Goal: Contribute content: Add original content to the website for others to see

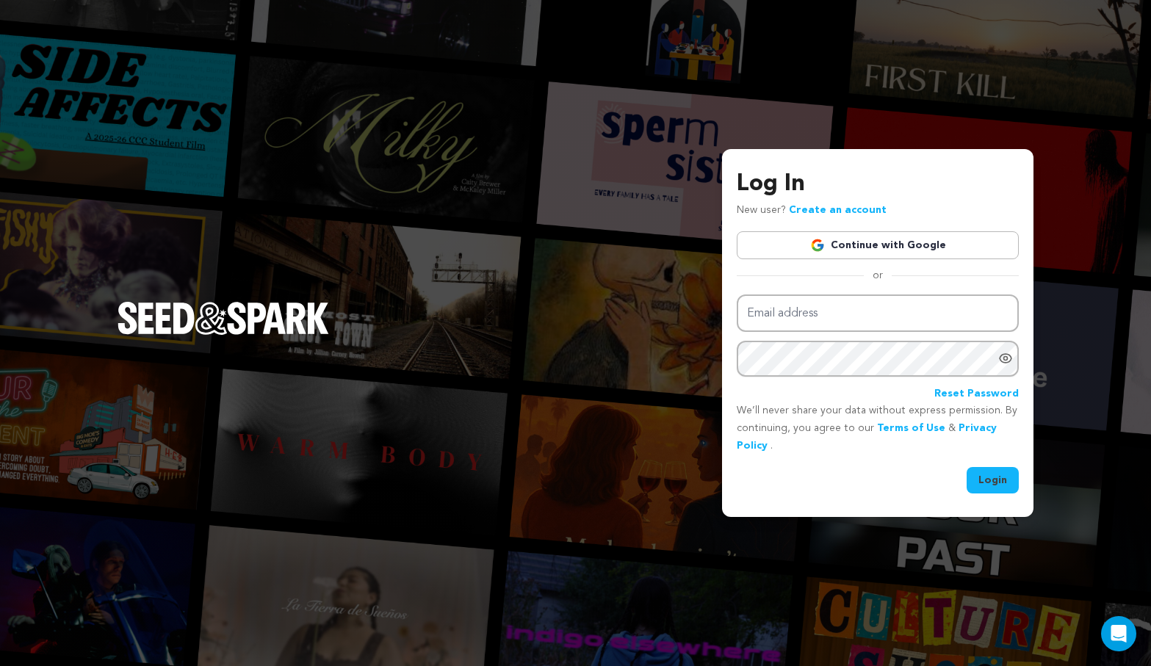
type input "[EMAIL_ADDRESS][DOMAIN_NAME]"
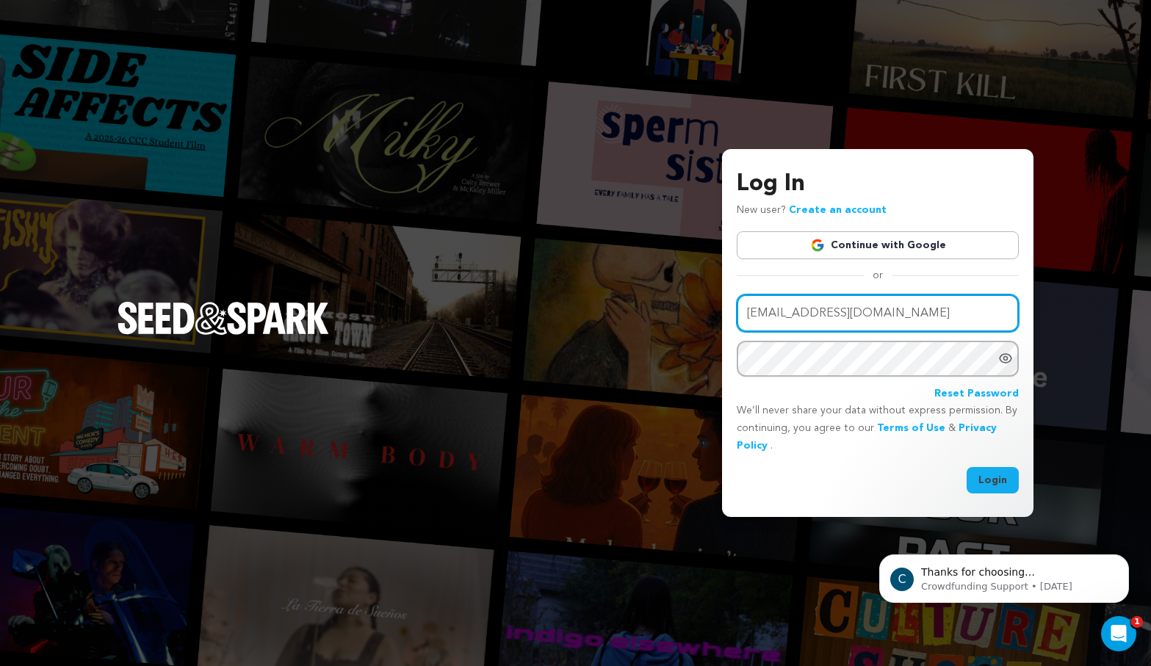
click at [876, 308] on input "awright1@paylocity.com" at bounding box center [878, 312] width 282 height 37
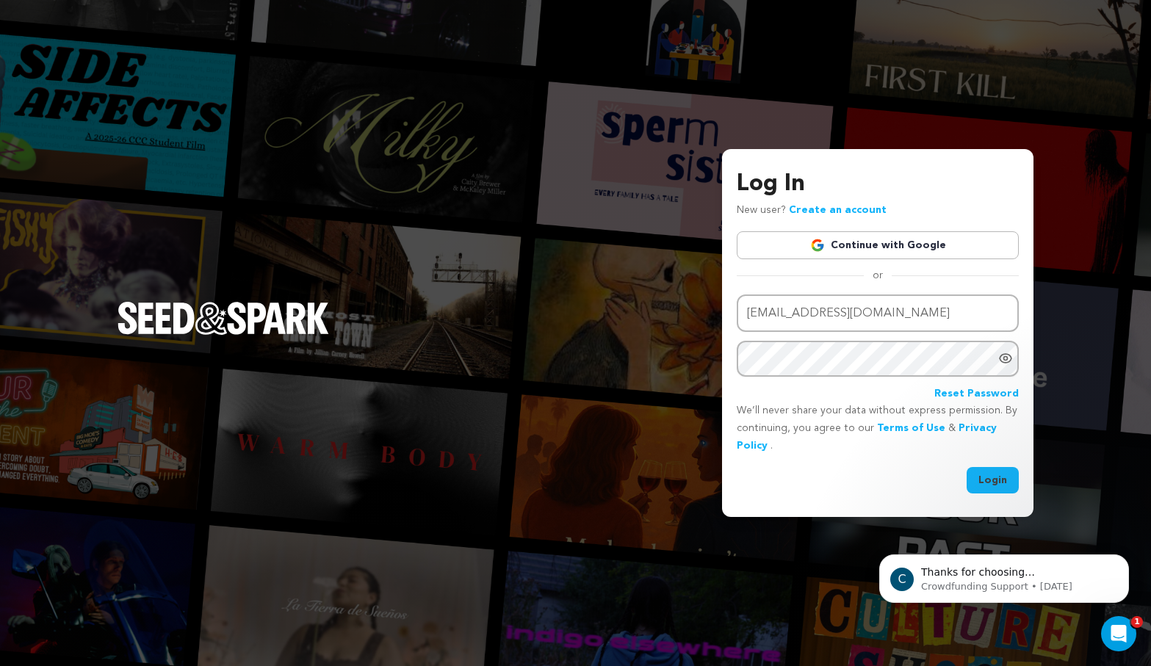
click at [844, 249] on link "Continue with Google" at bounding box center [878, 245] width 282 height 28
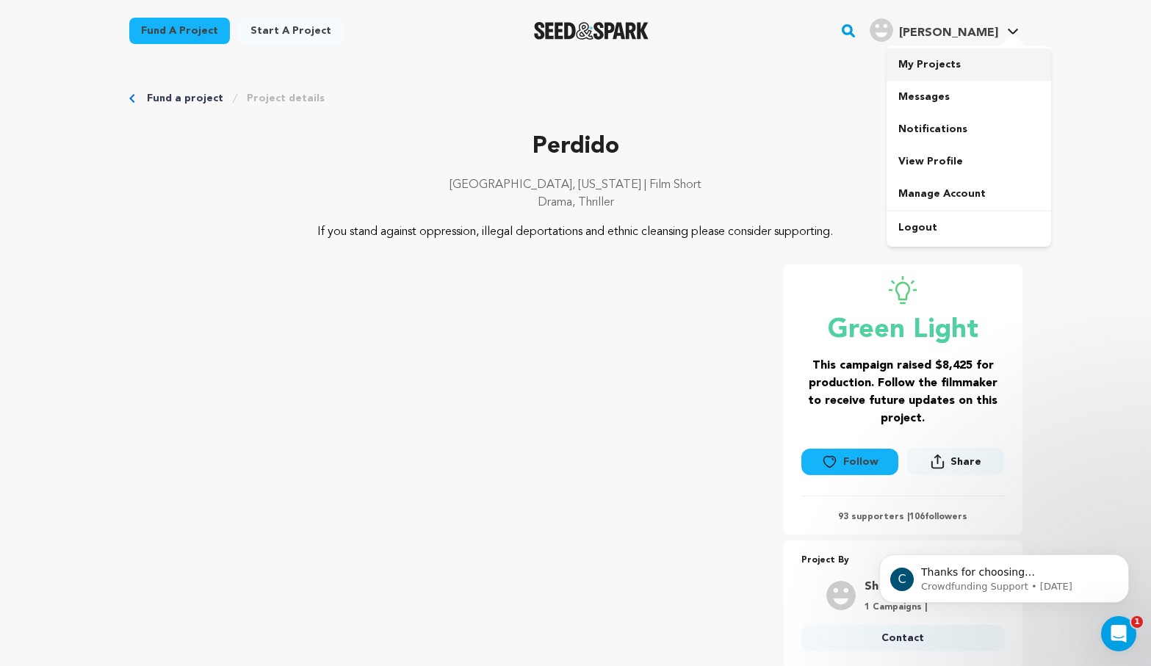
click at [939, 63] on link "My Projects" at bounding box center [968, 64] width 165 height 32
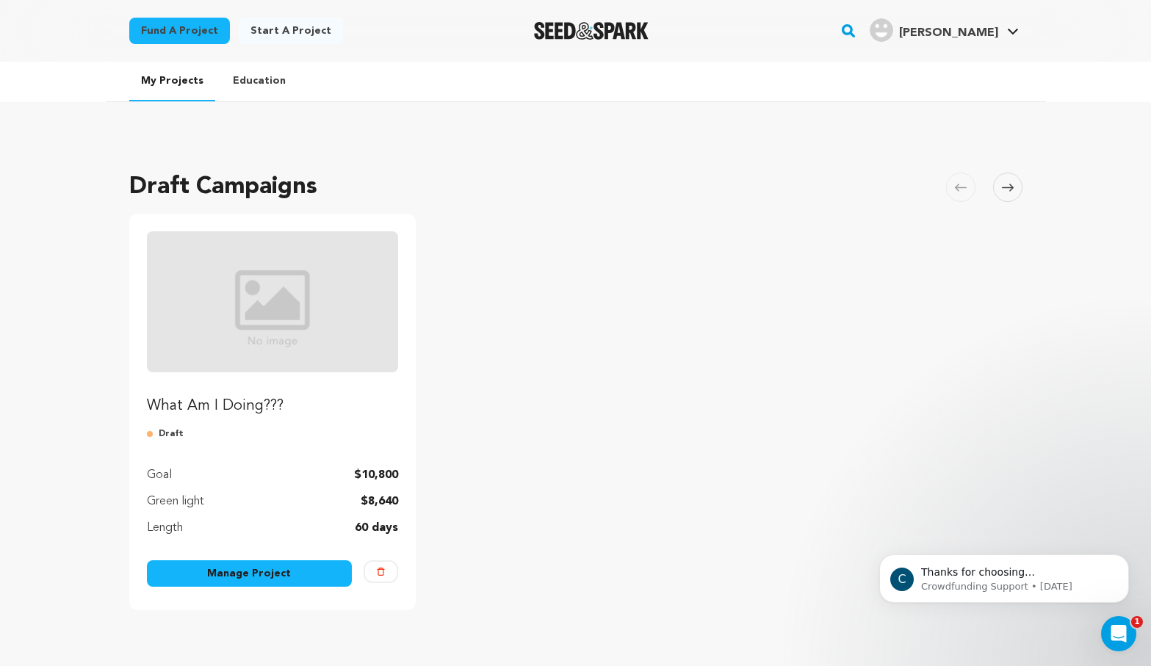
click at [288, 581] on link "Manage Project" at bounding box center [250, 573] width 206 height 26
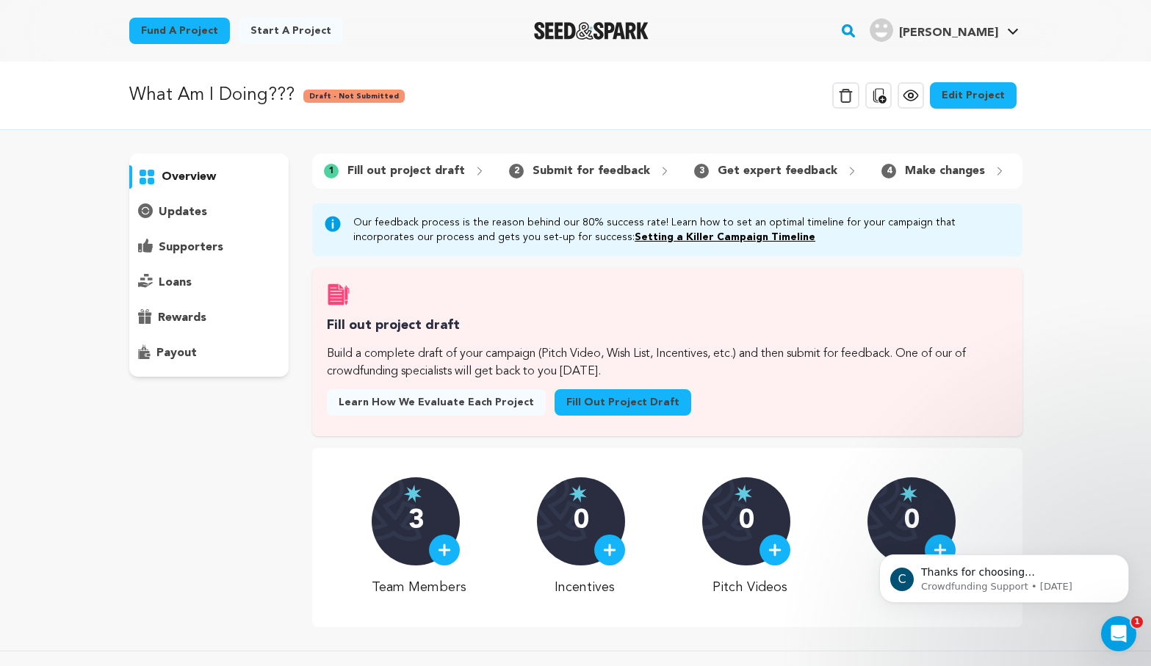
click at [973, 98] on link "Edit Project" at bounding box center [973, 95] width 87 height 26
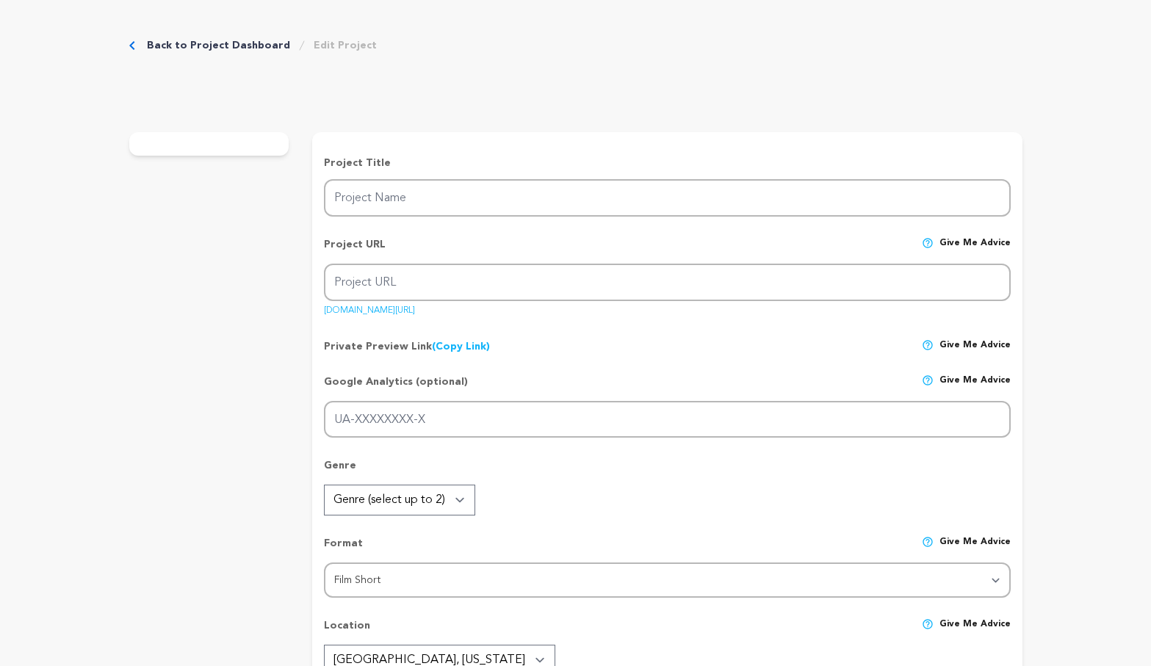
type input "What Am I Doing???"
type input "what-am-i-doing"
type input "A man haunted by his fear of being alone, jumps from one situationship to the n…"
type textarea "This film is about the fear that follows you home. That invisible weight pressi…"
type textarea "I’m making this film to confront what so many of us avoid—the FEAR of being alo…"
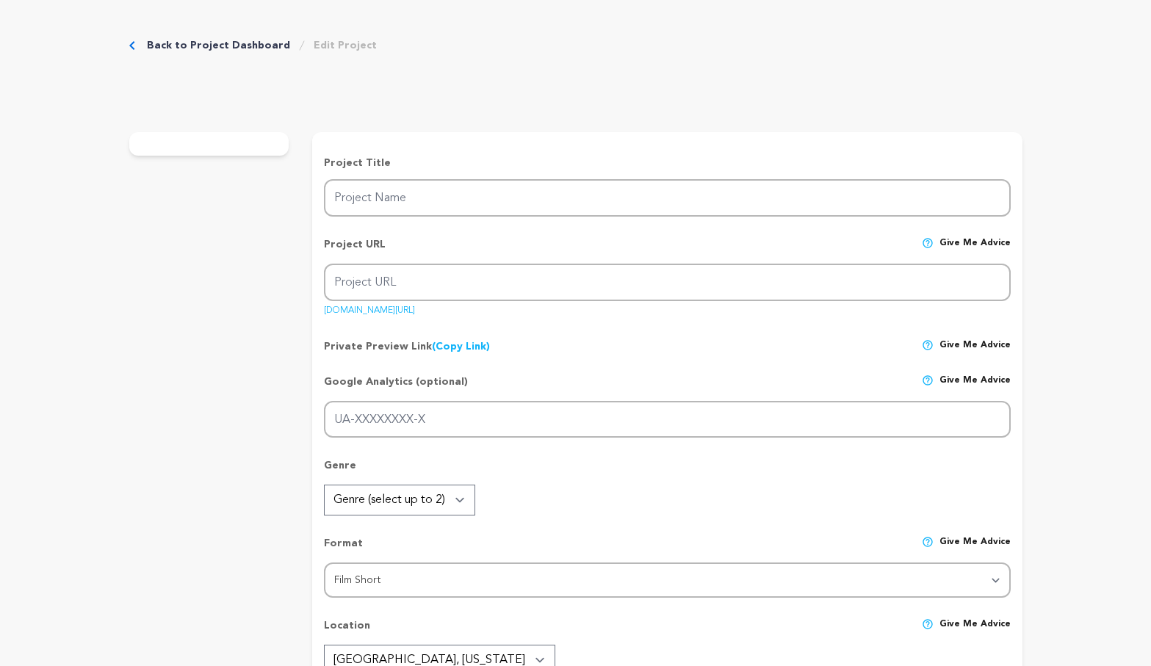
type textarea "N/A"
radio input "true"
type textarea "I met [PERSON_NAME] at Sundance Film Festival back in [DATE] or 2011. I've been…"
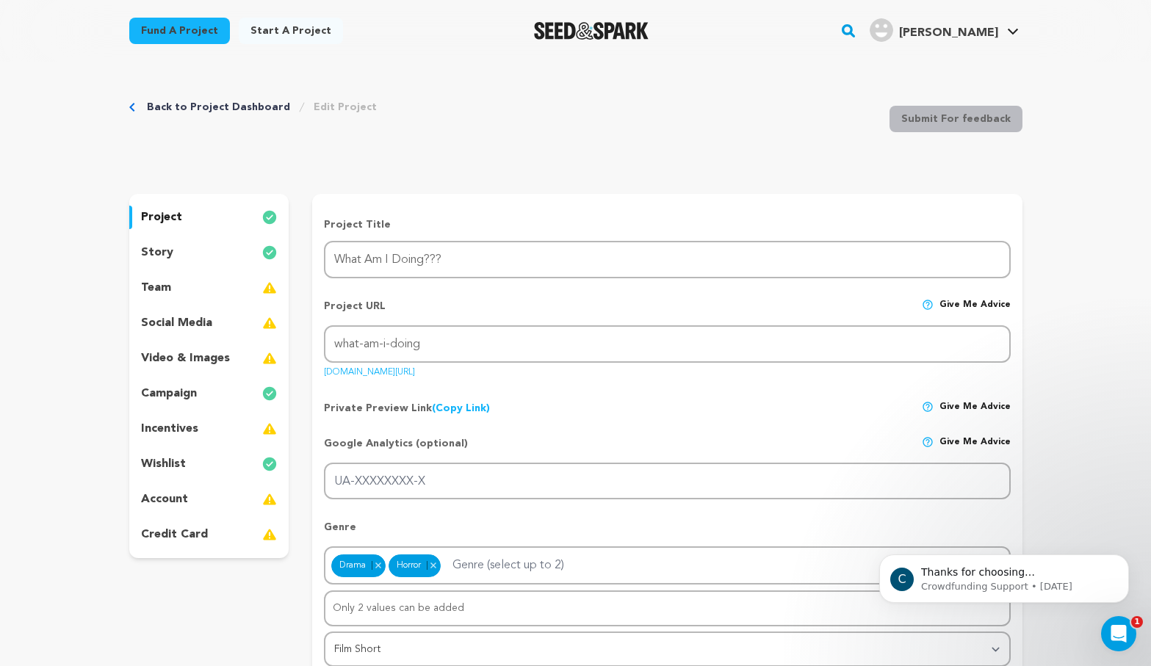
click at [167, 462] on p "wishlist" at bounding box center [163, 464] width 45 height 18
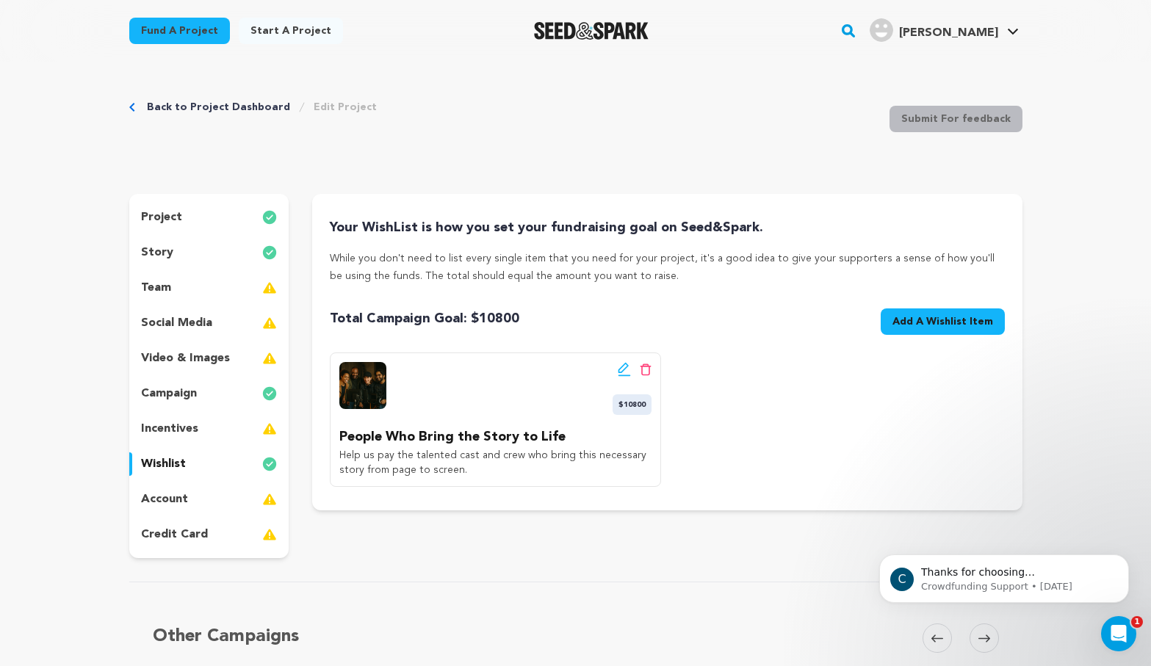
click at [936, 330] on button "Add A Wishlist Item New Wishlist Item" at bounding box center [943, 321] width 124 height 26
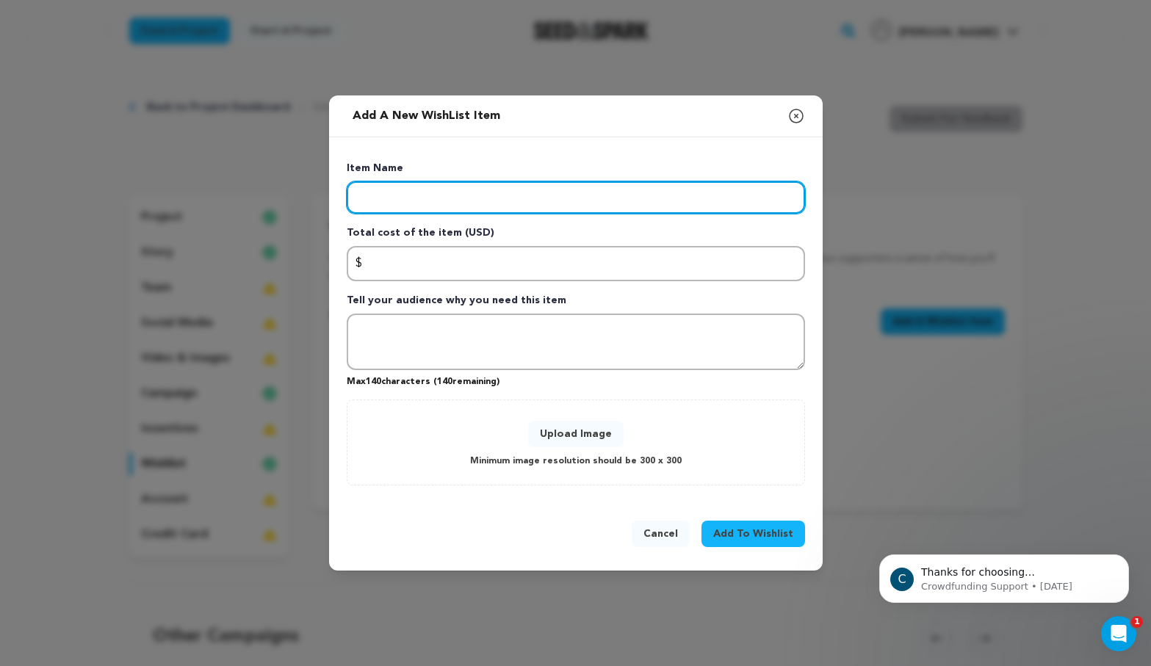
click at [440, 195] on input "Enter item name" at bounding box center [576, 197] width 458 height 32
paste input "Building the World of the Film"
type input "Building the World of the Film"
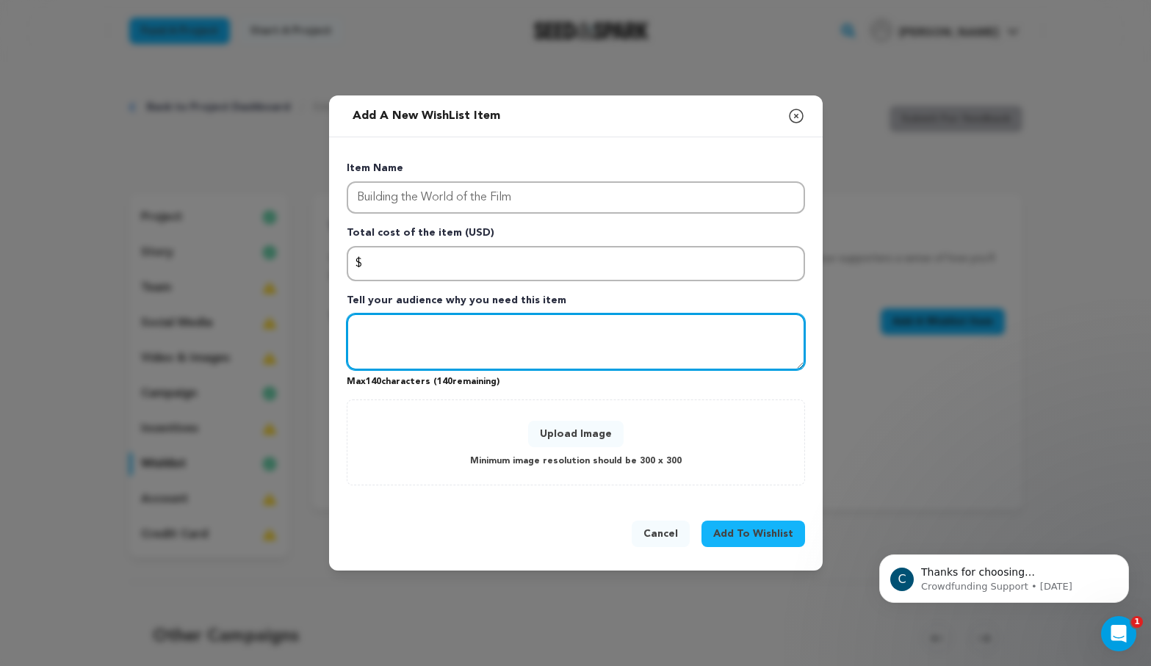
click at [386, 317] on textarea "Tell your audience why you need this item" at bounding box center [576, 342] width 458 height 57
paste textarea "An artful flat-lay of wardrobe pieces, set décor sketches, paint swatches, and …"
type textarea "An artful flat-lay of wardrobe pieces, set décor sketches, paint swatches, and …"
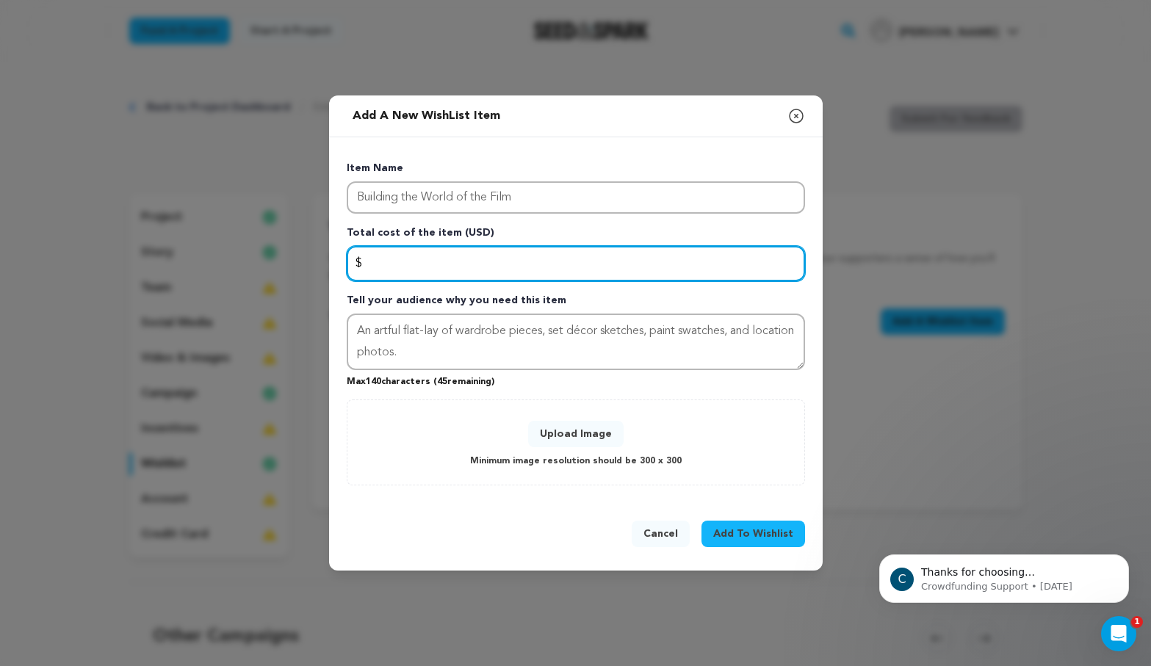
click at [416, 263] on input "Enter total cost of the item" at bounding box center [576, 263] width 458 height 35
type input "6500"
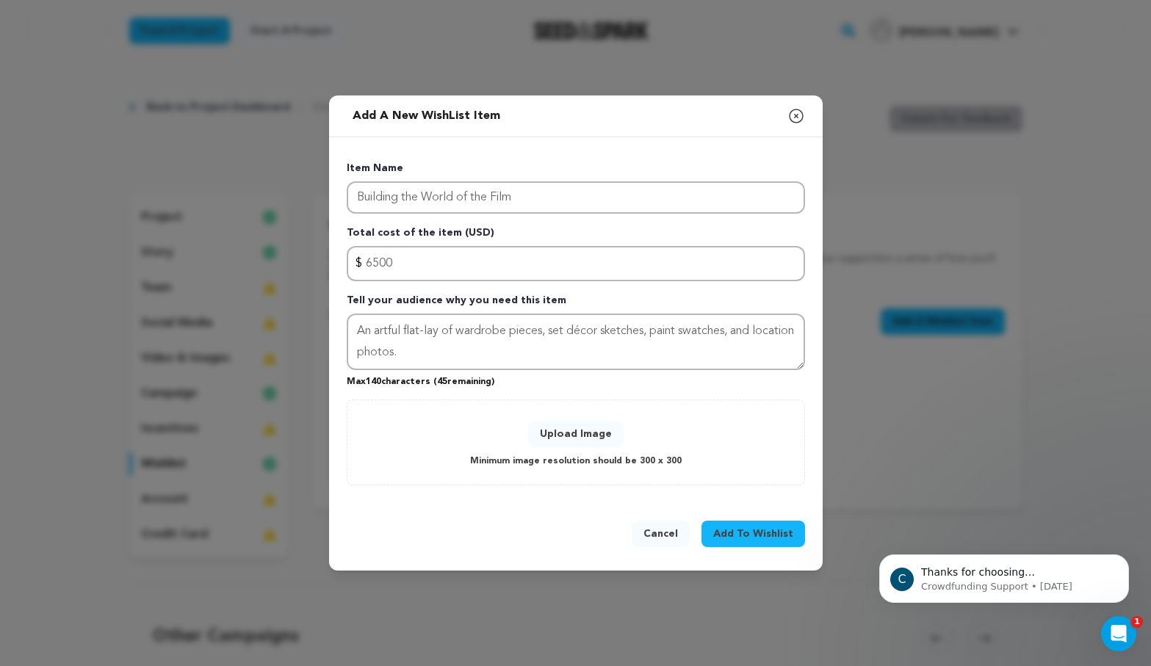
click at [543, 434] on button "Upload Image" at bounding box center [575, 434] width 95 height 26
click at [554, 436] on button "Upload Image" at bounding box center [575, 434] width 95 height 26
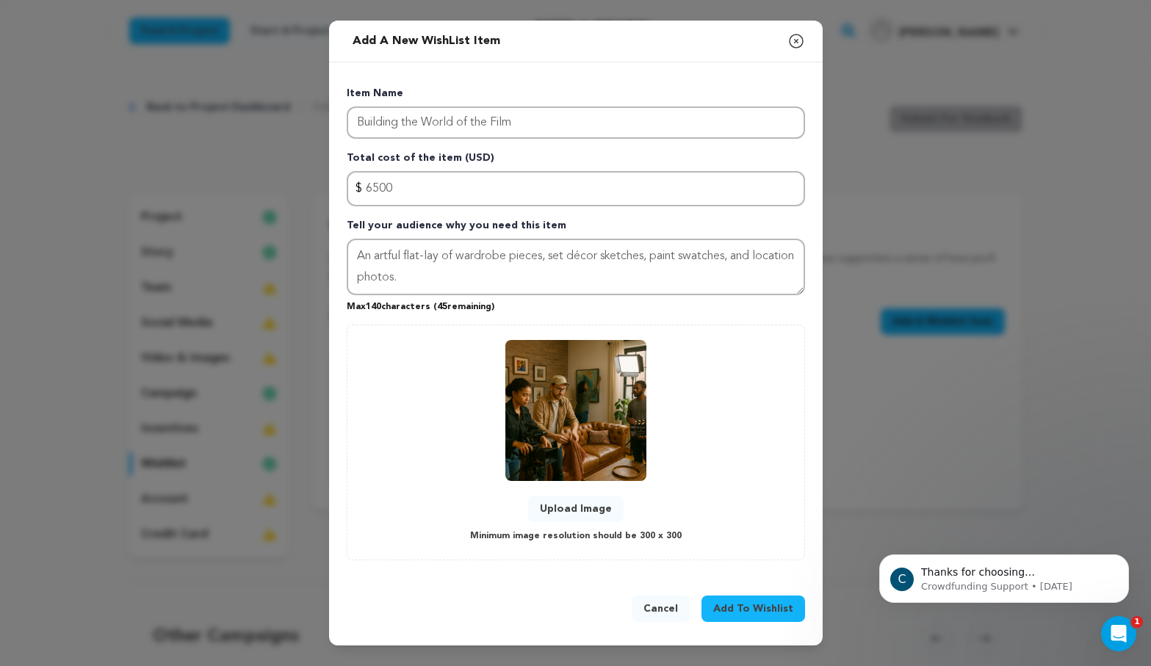
click at [736, 612] on span "Add To Wishlist" at bounding box center [753, 608] width 80 height 15
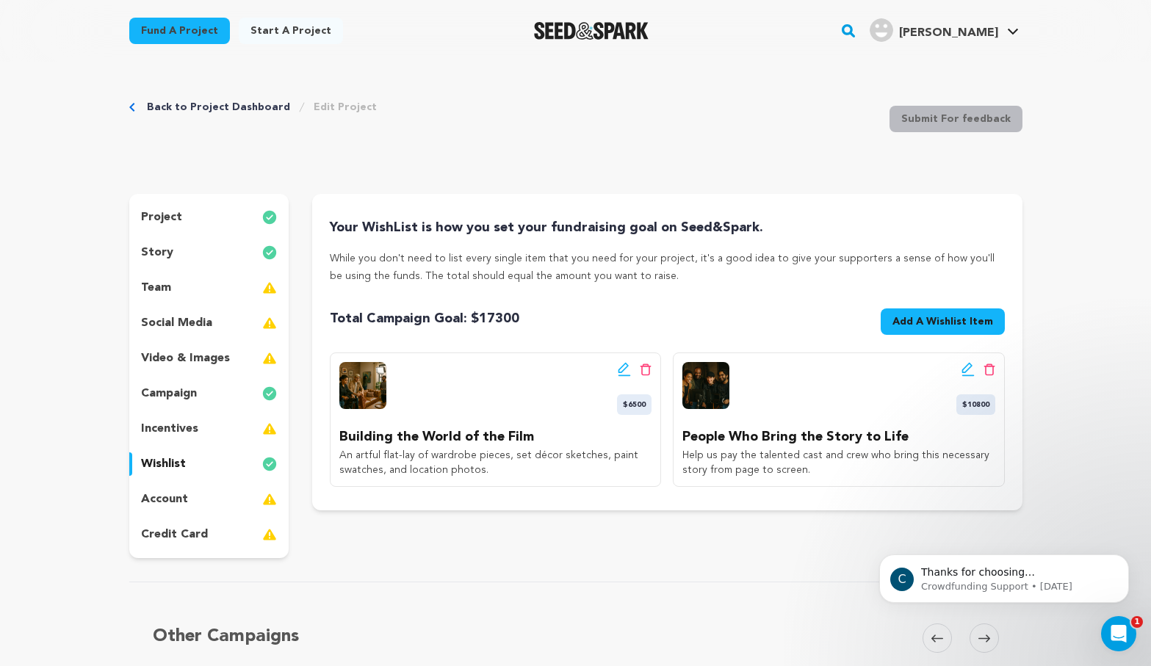
click at [194, 218] on div "project" at bounding box center [209, 218] width 160 height 24
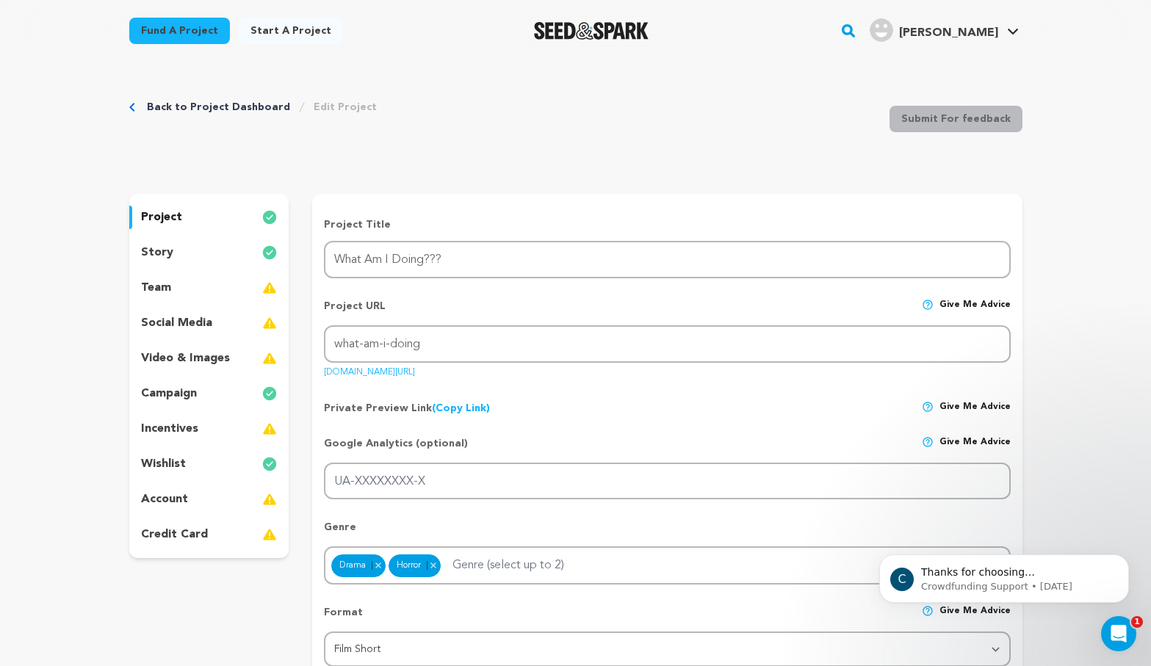
click at [192, 247] on div "story" at bounding box center [209, 253] width 160 height 24
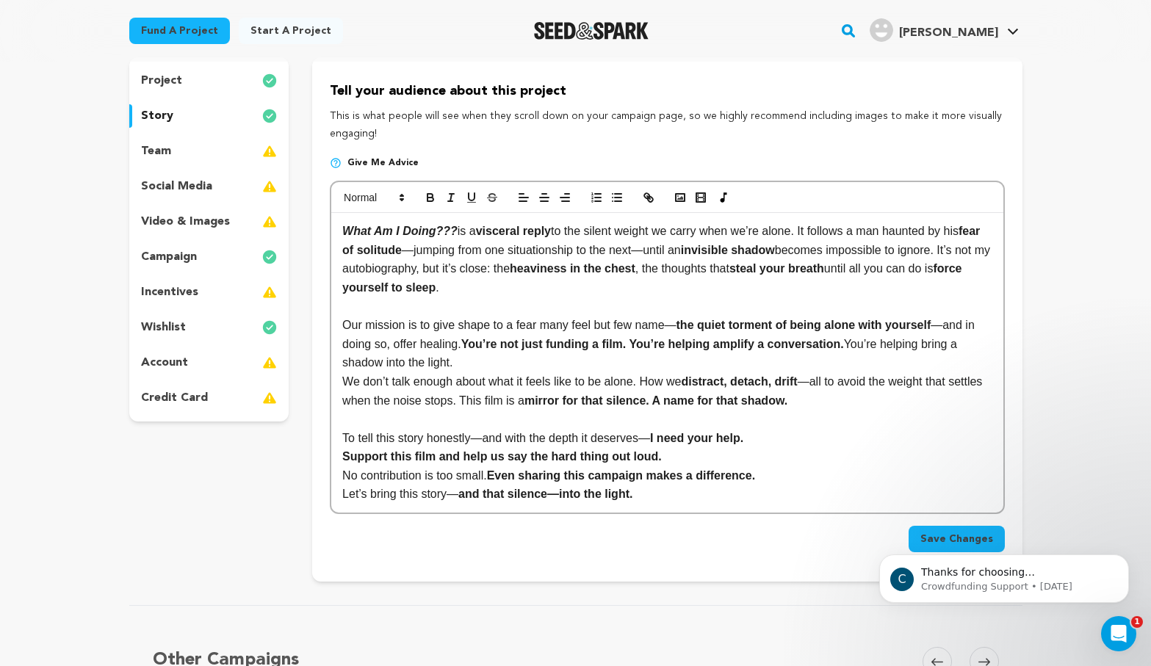
scroll to position [322, 0]
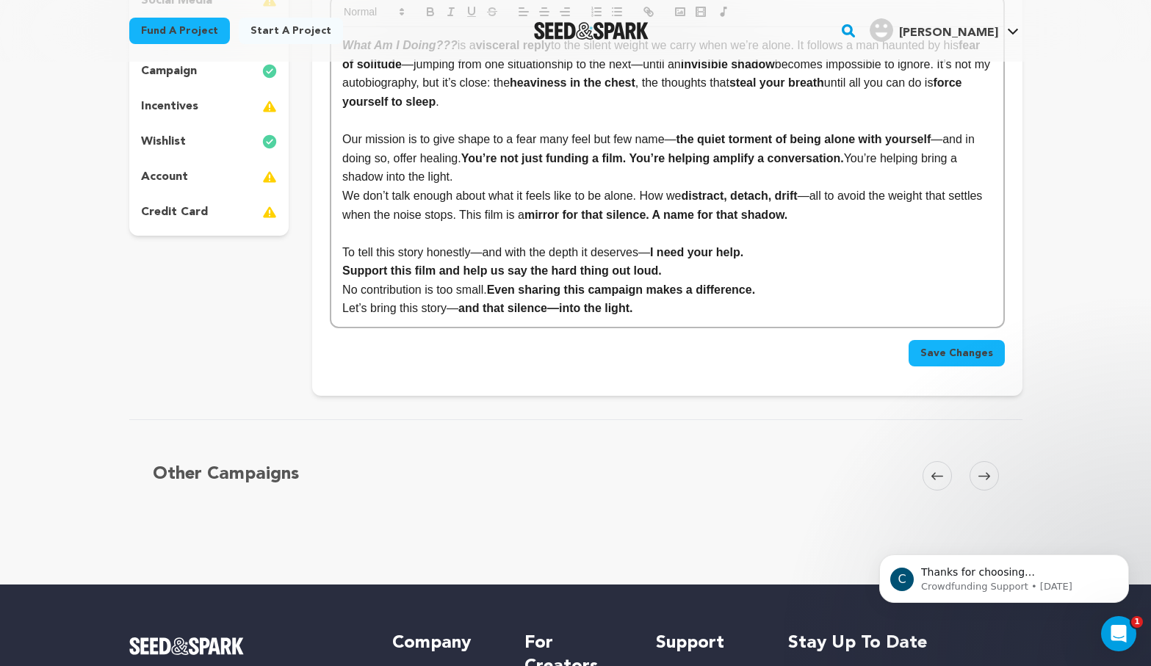
click at [985, 477] on icon at bounding box center [984, 475] width 12 height 7
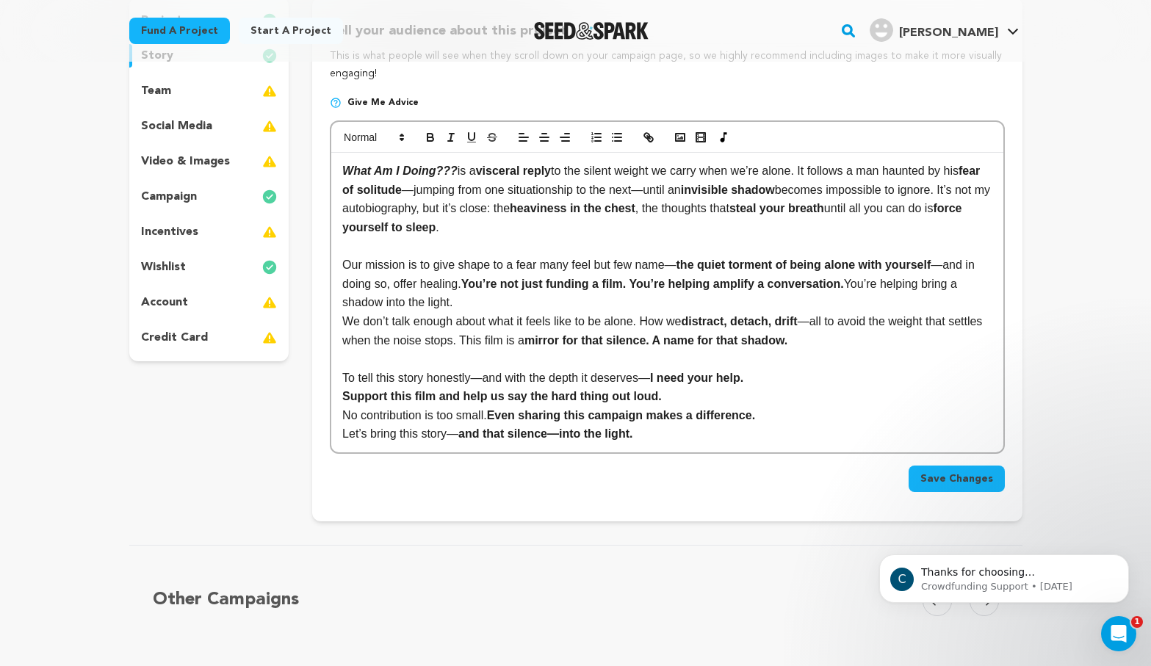
scroll to position [0, 0]
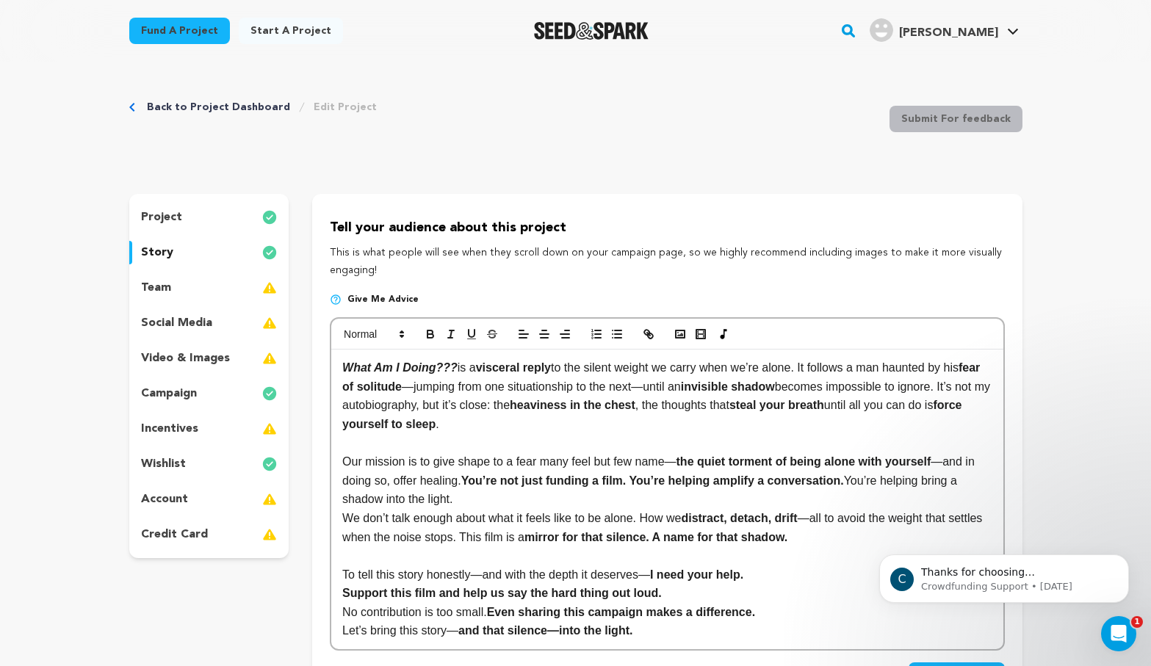
click at [192, 393] on p "campaign" at bounding box center [169, 394] width 56 height 18
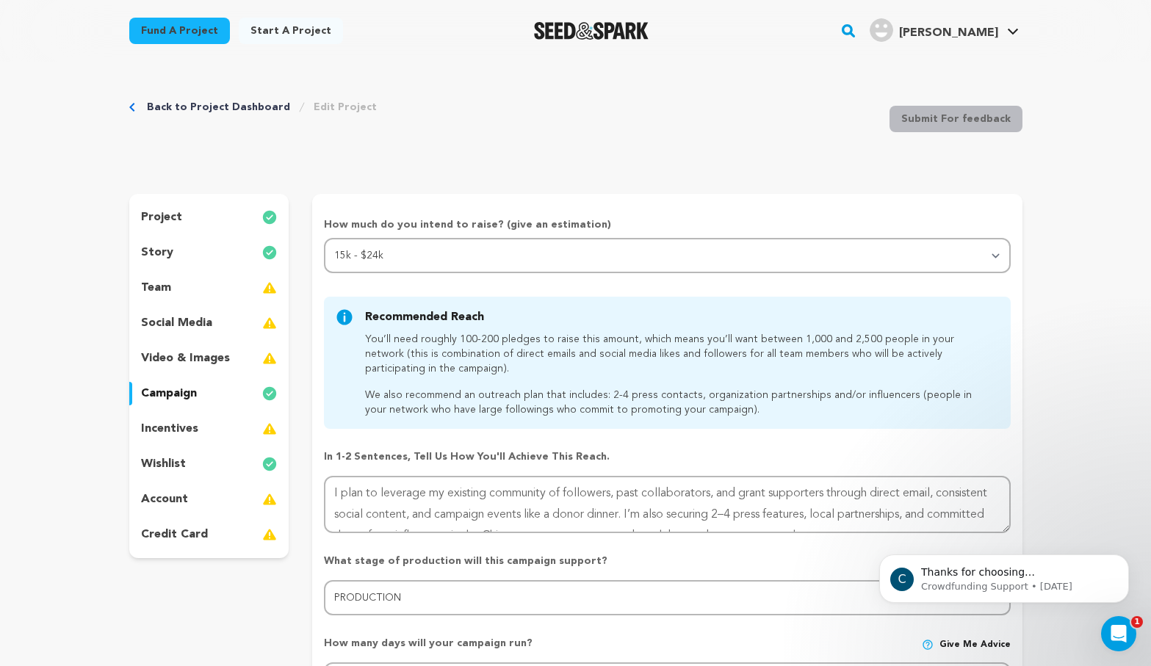
click at [191, 463] on div "wishlist" at bounding box center [209, 464] width 160 height 24
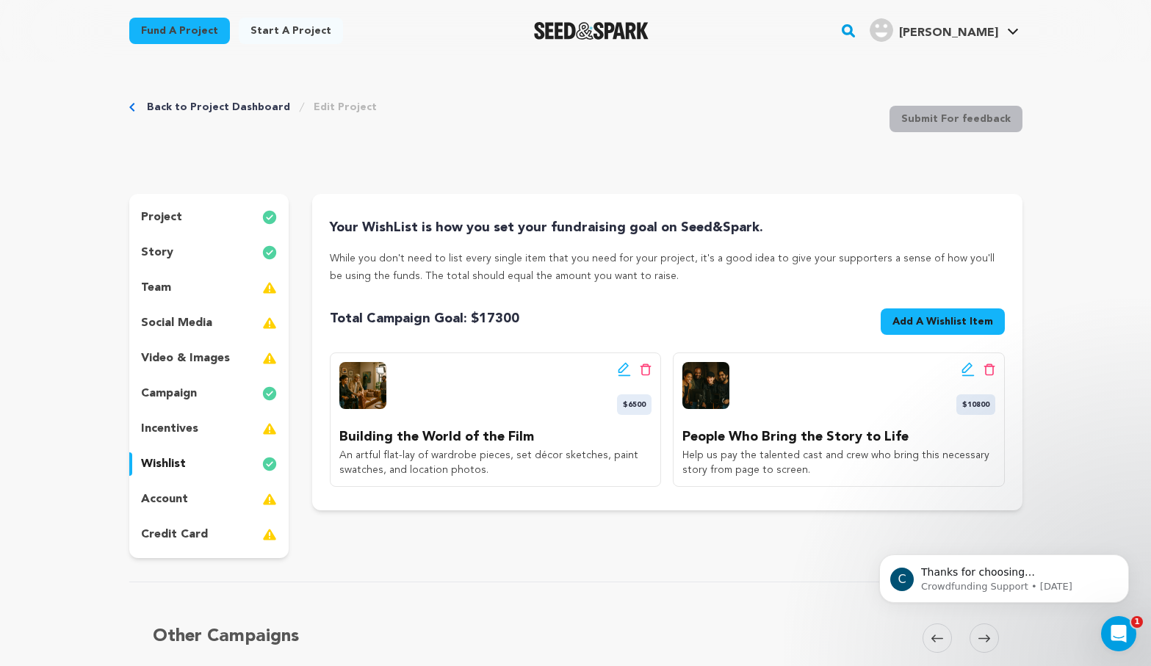
click at [909, 328] on span "Add A Wishlist Item" at bounding box center [942, 321] width 101 height 15
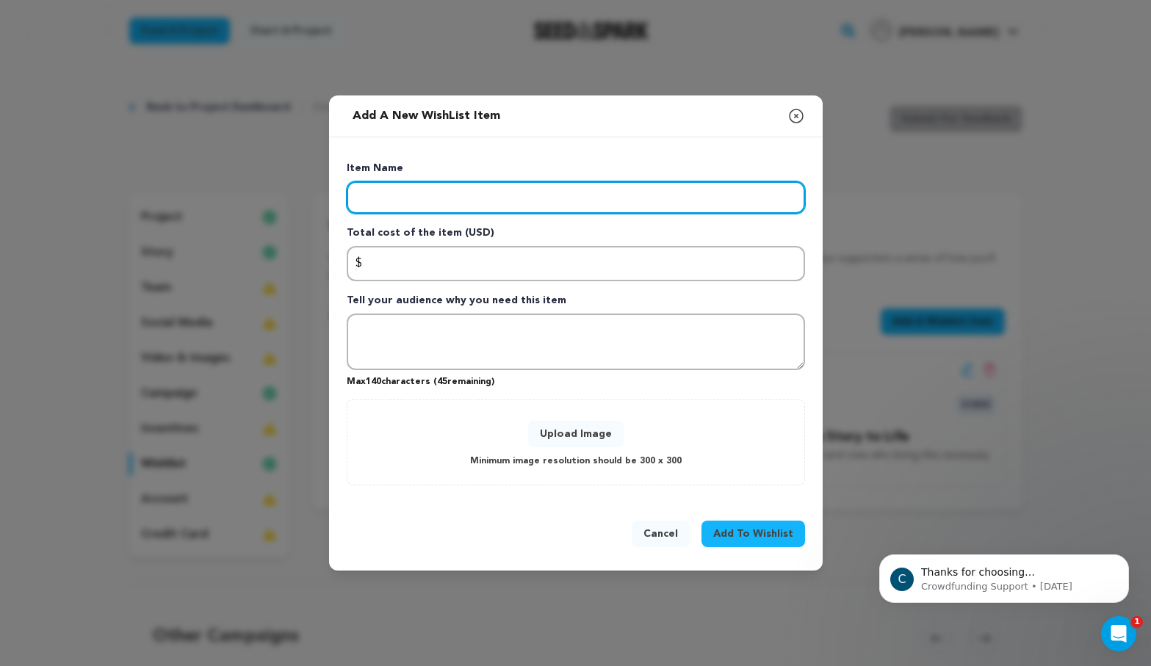
click at [380, 194] on input "Enter item name" at bounding box center [576, 197] width 458 height 32
type input "Tools To Make It Cinematic"
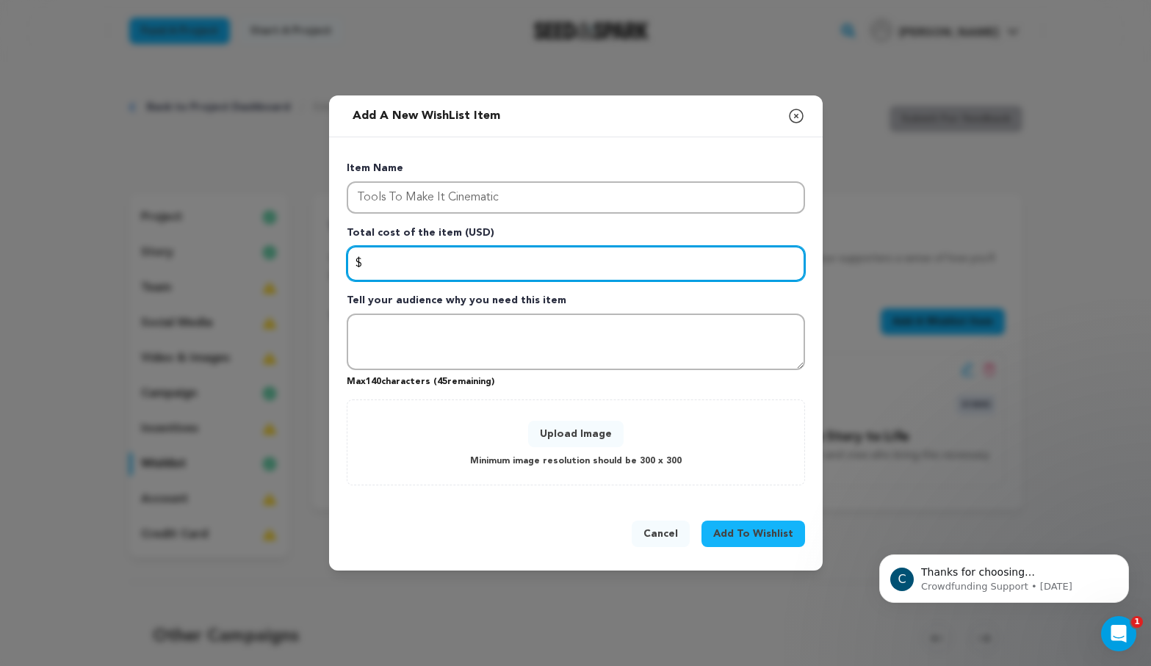
click at [395, 255] on input "Enter total cost of the item" at bounding box center [576, 263] width 458 height 35
type input "8500"
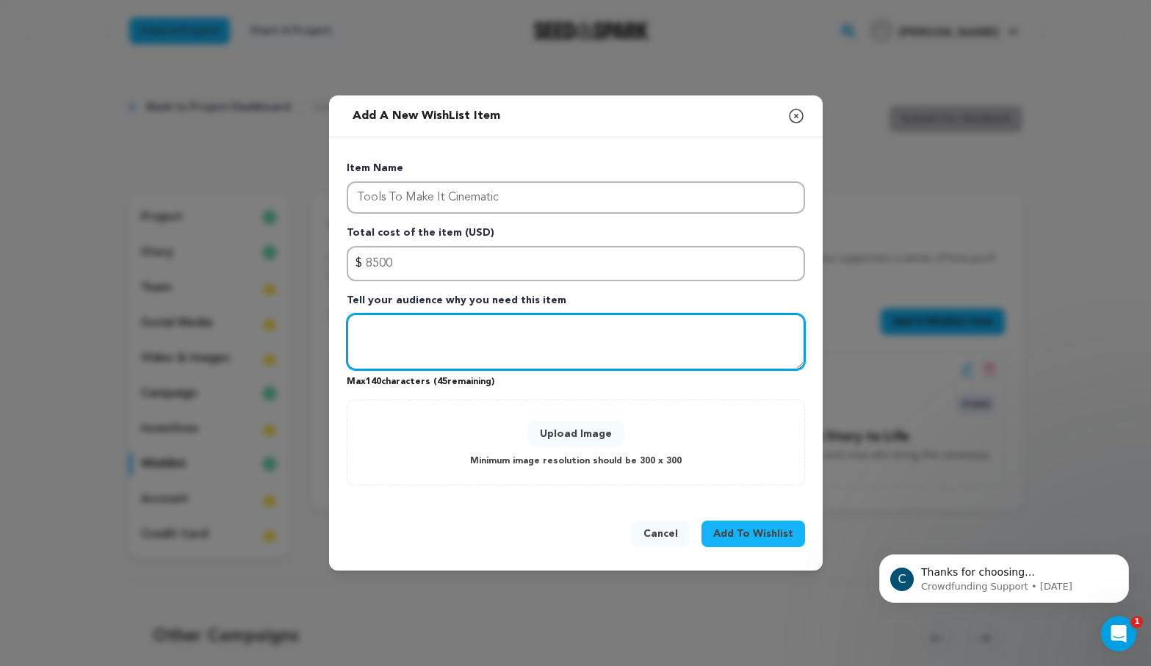
click at [380, 329] on textarea "Tell your audience why you need this item" at bounding box center [576, 342] width 458 height 57
paste textarea "Covers camera & lens package, lighting rentals, grip equipment, and sound recor…"
type textarea "Covers camera & lens package, lighting rentals, grip equipment, and sound recor…"
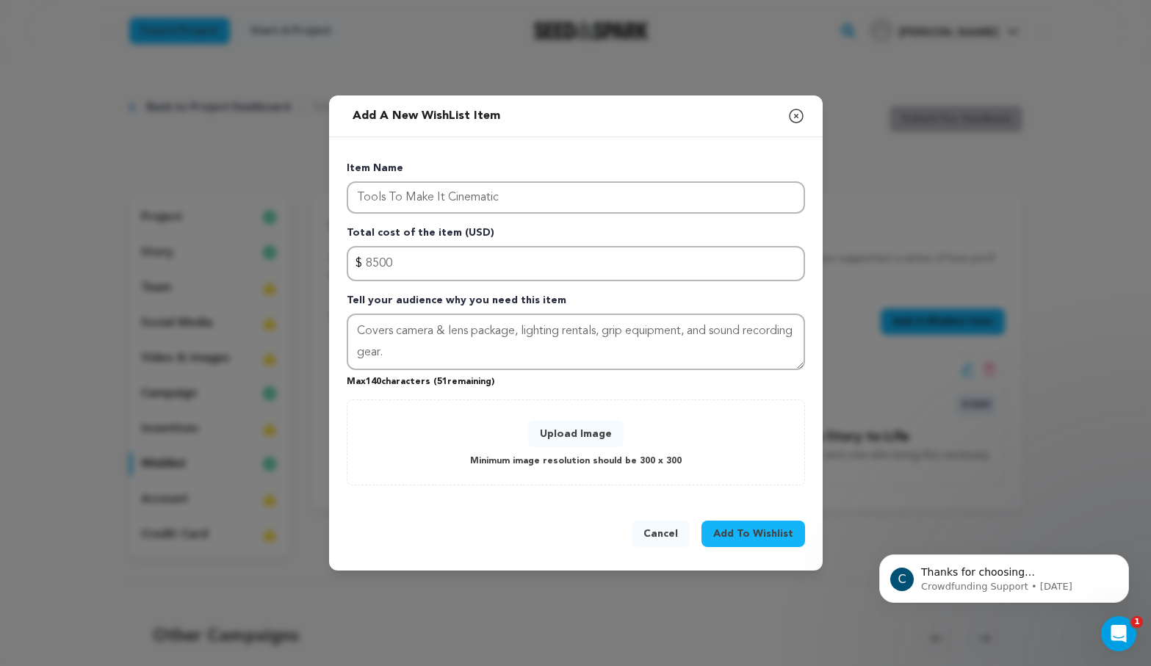
click at [570, 441] on button "Upload Image" at bounding box center [575, 434] width 95 height 26
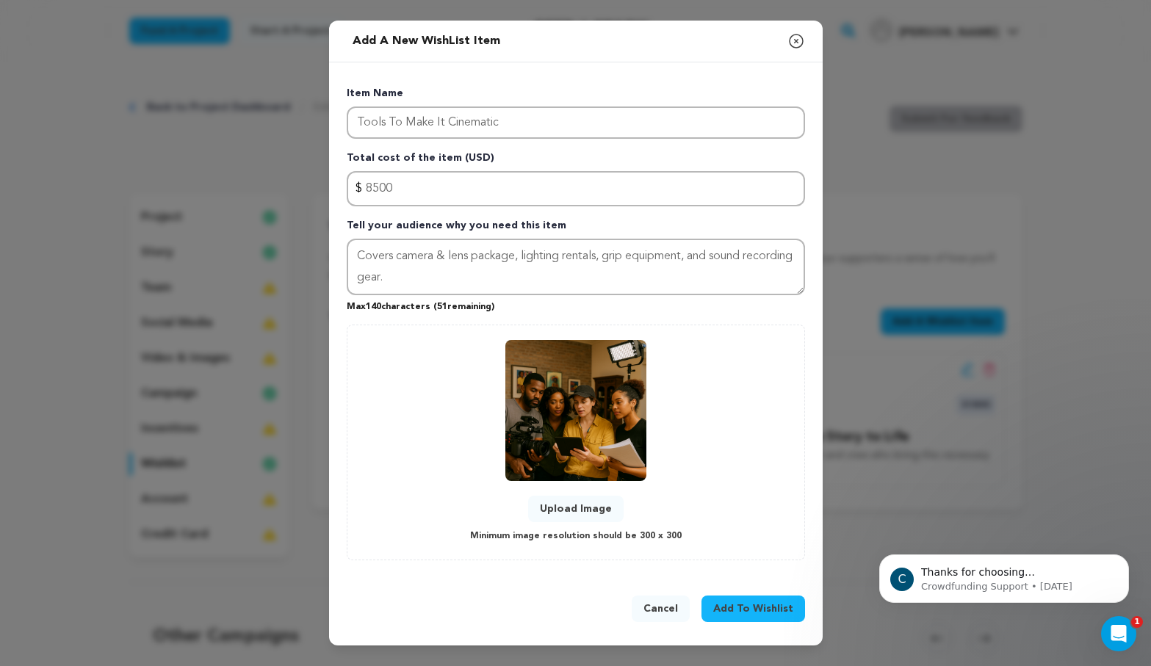
click at [746, 607] on span "Add To Wishlist" at bounding box center [753, 608] width 80 height 15
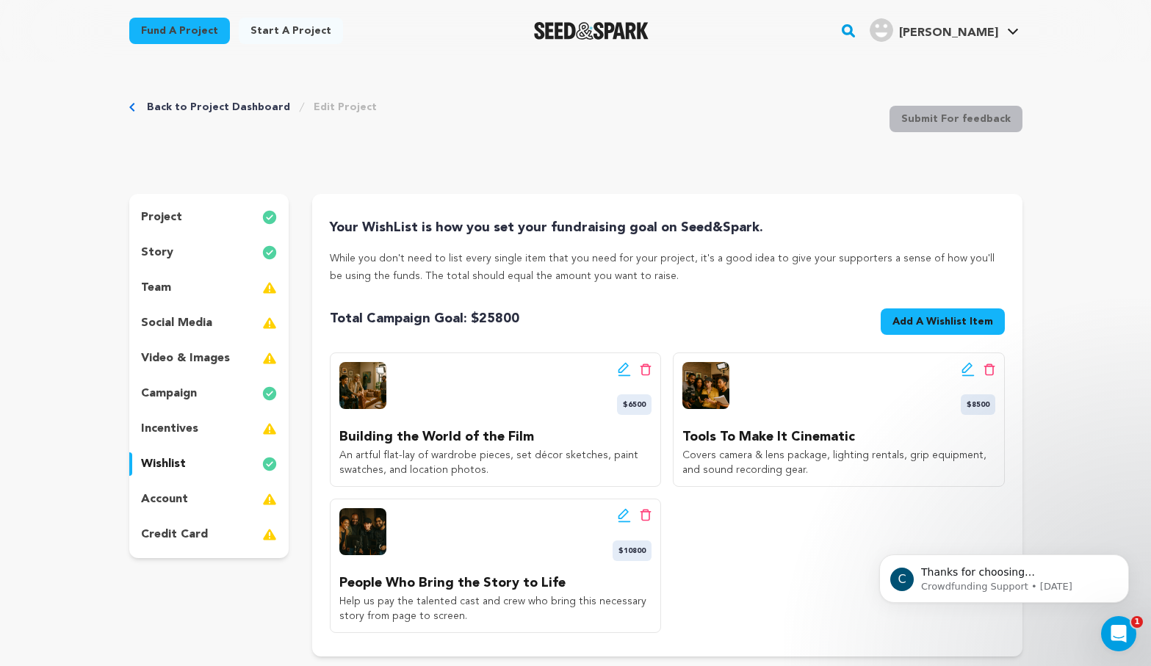
click at [621, 515] on icon at bounding box center [624, 515] width 13 height 15
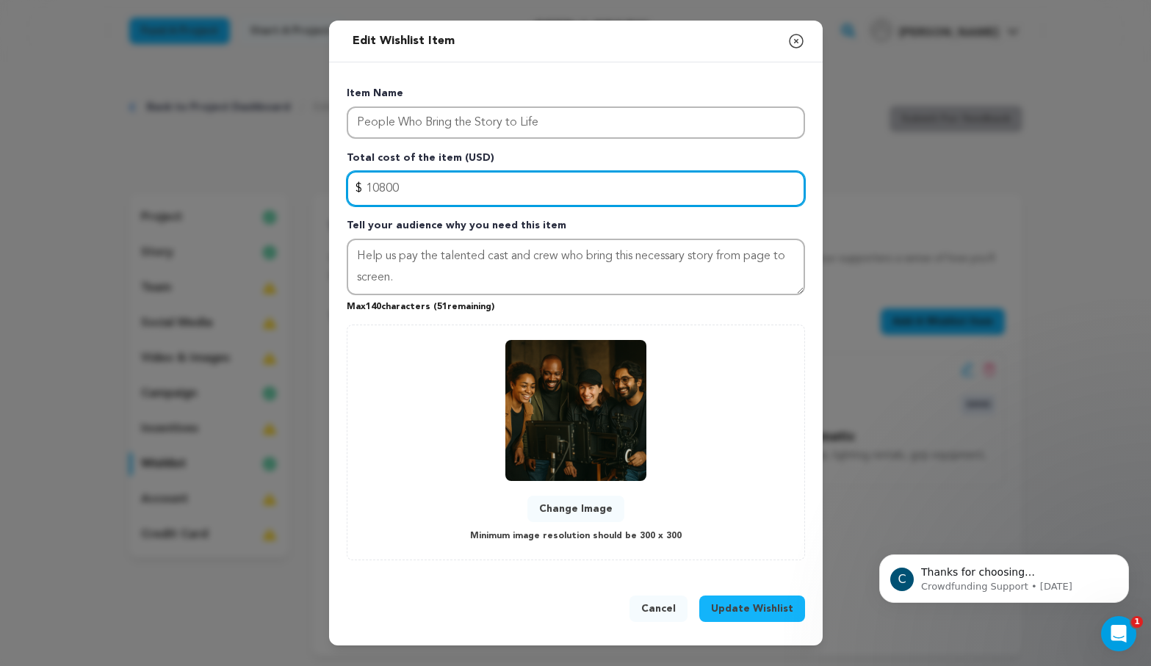
click at [405, 187] on input "10800" at bounding box center [576, 188] width 458 height 35
type input "8800"
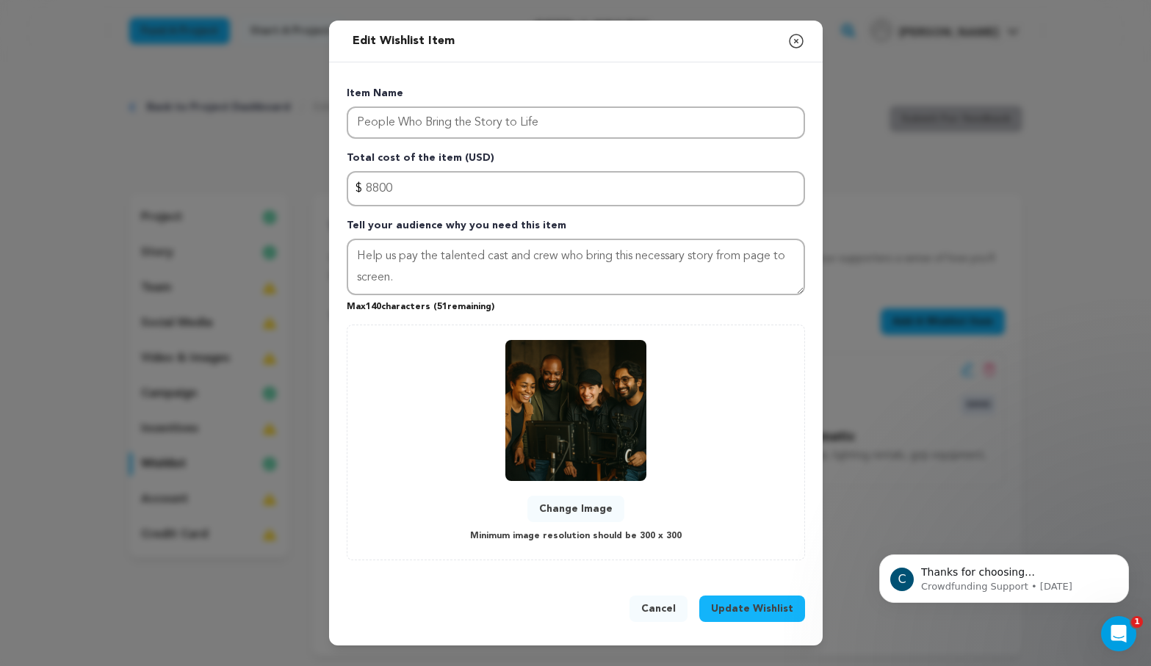
click at [726, 611] on span "Update Wishlist" at bounding box center [752, 608] width 82 height 15
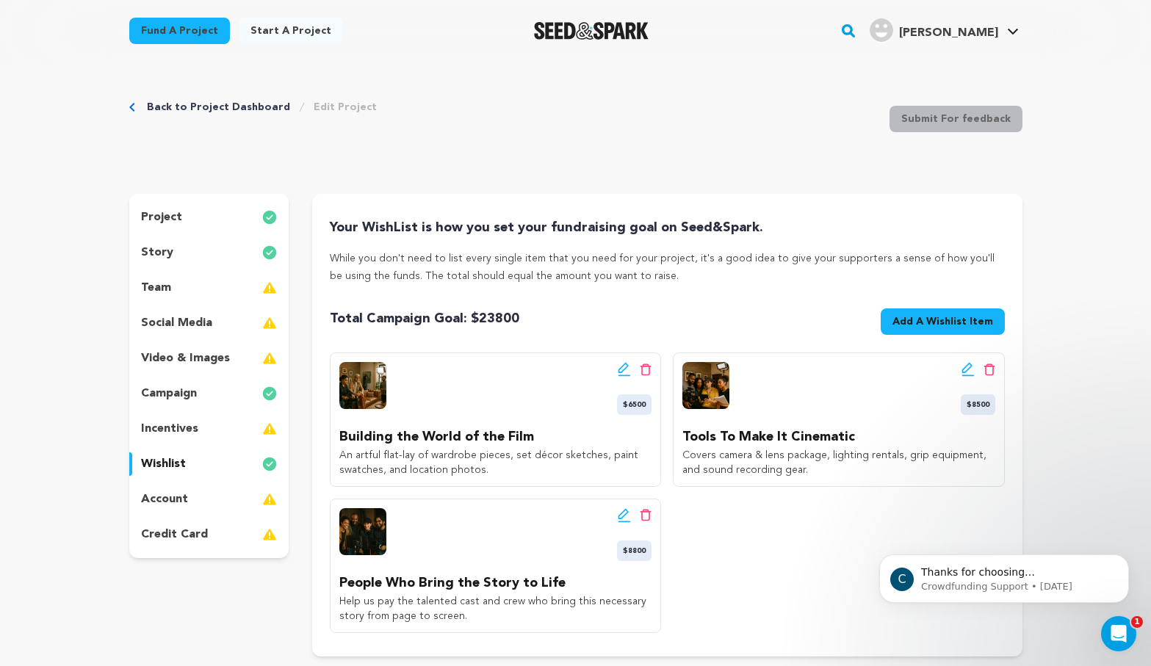
click at [618, 369] on icon at bounding box center [624, 369] width 13 height 15
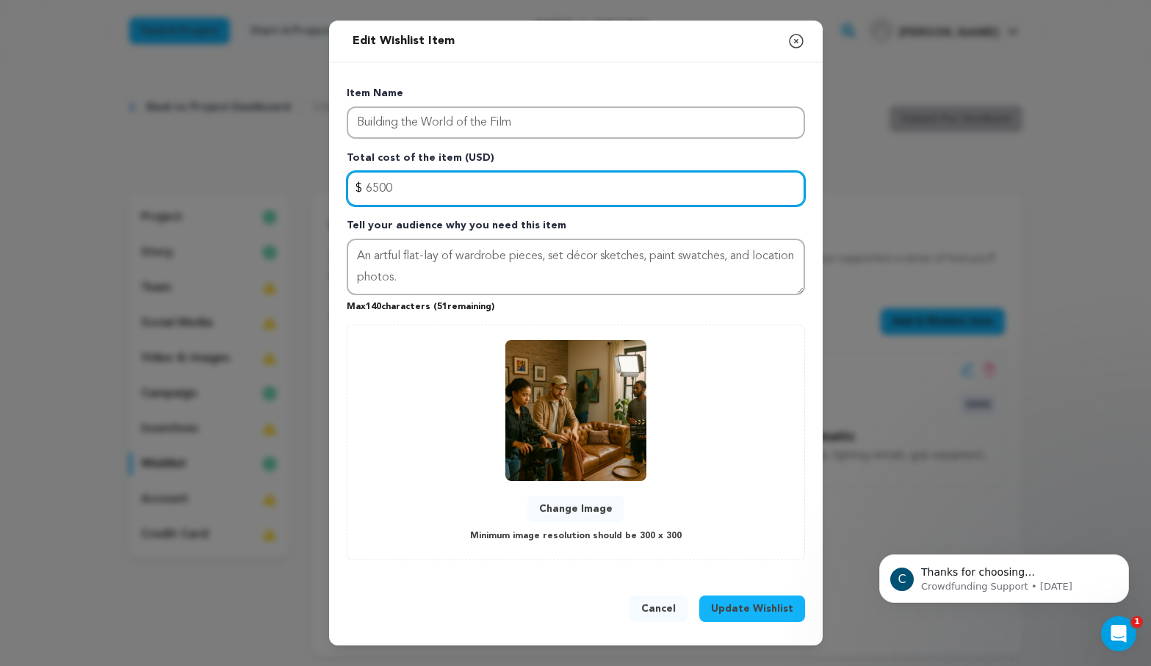
click at [429, 195] on input "6500" at bounding box center [576, 188] width 458 height 35
type input "4600"
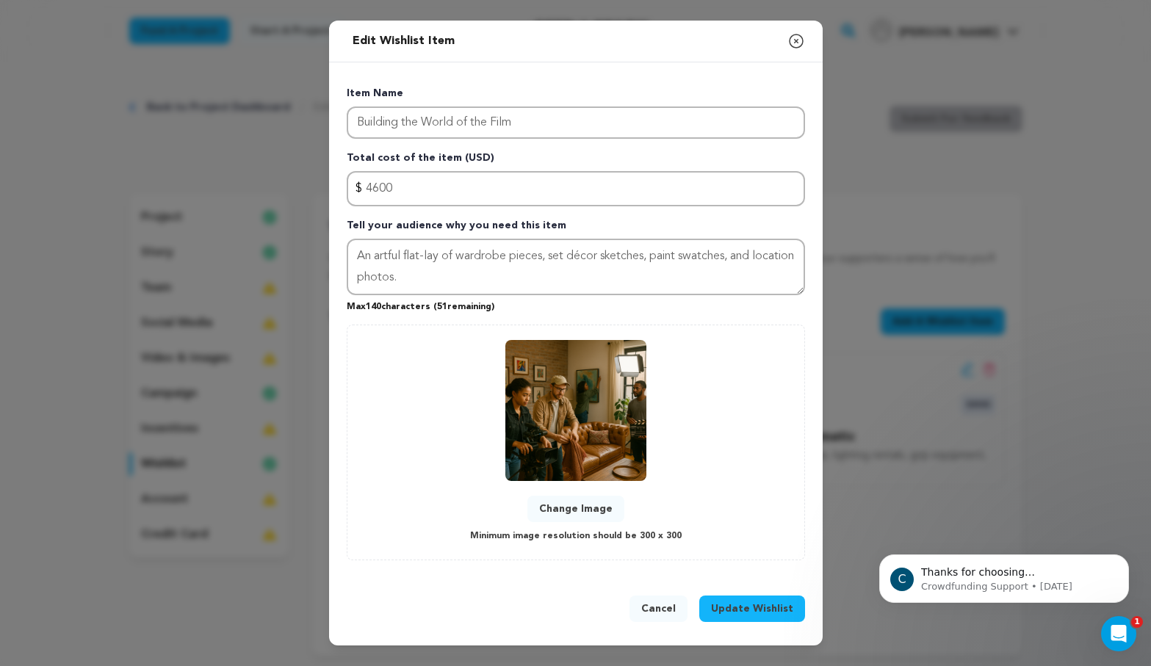
click at [725, 608] on span "Update Wishlist" at bounding box center [752, 608] width 82 height 15
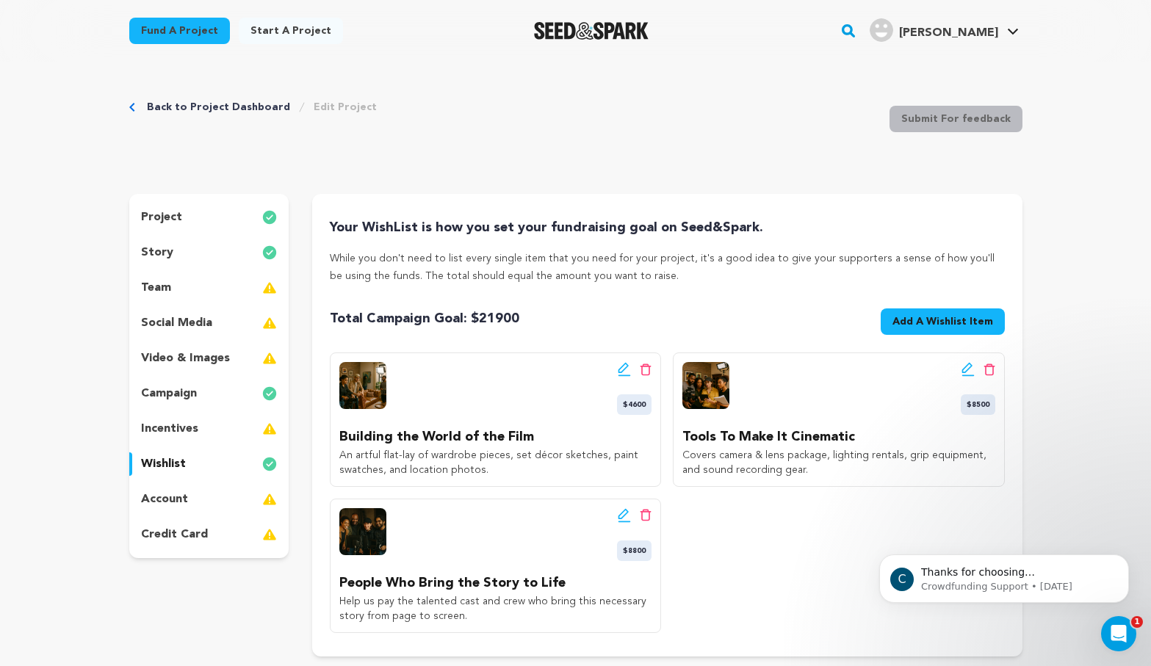
click at [964, 373] on icon at bounding box center [967, 369] width 13 height 15
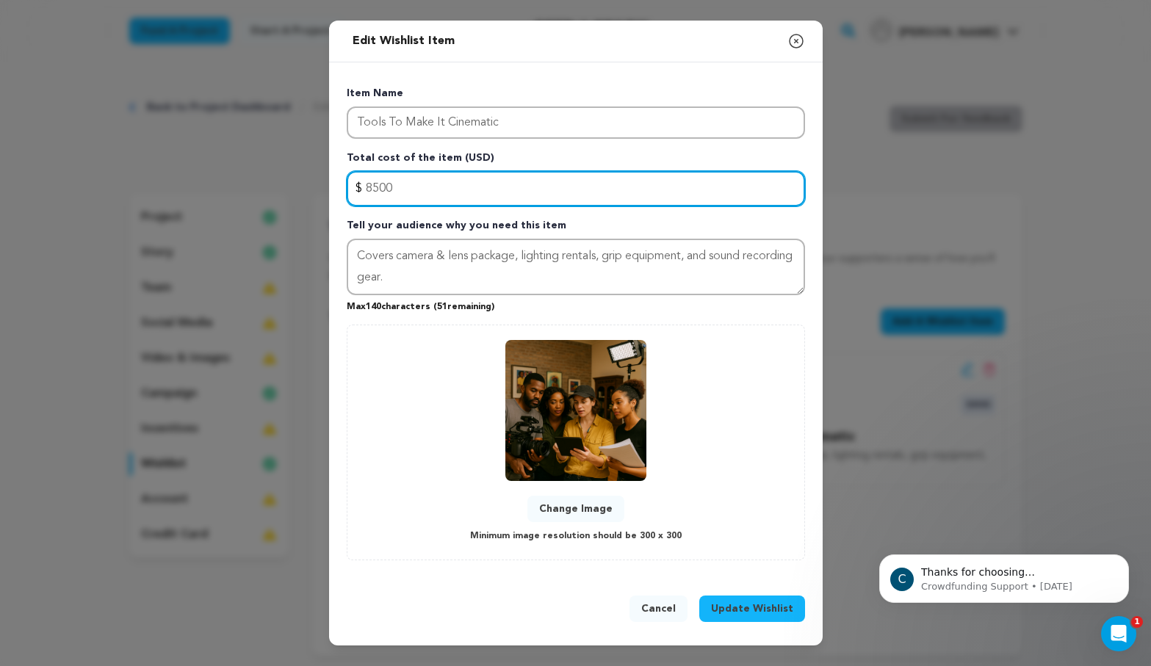
click at [460, 203] on input "8500" at bounding box center [576, 188] width 458 height 35
type input "4200"
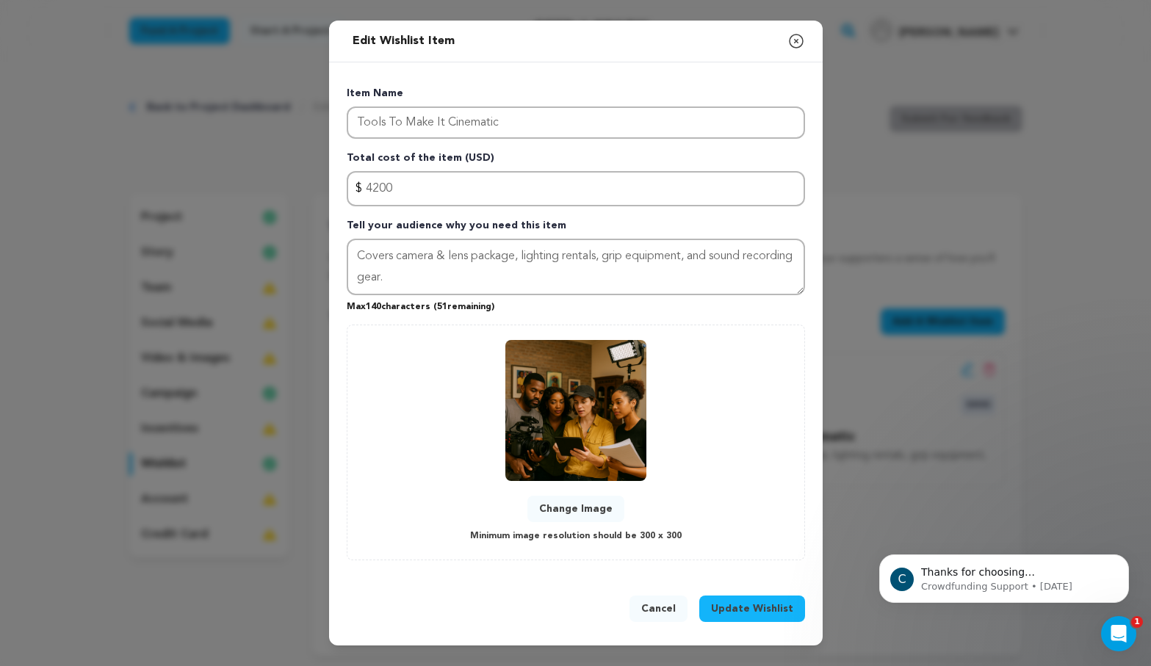
click at [742, 602] on span "Update Wishlist" at bounding box center [752, 608] width 82 height 15
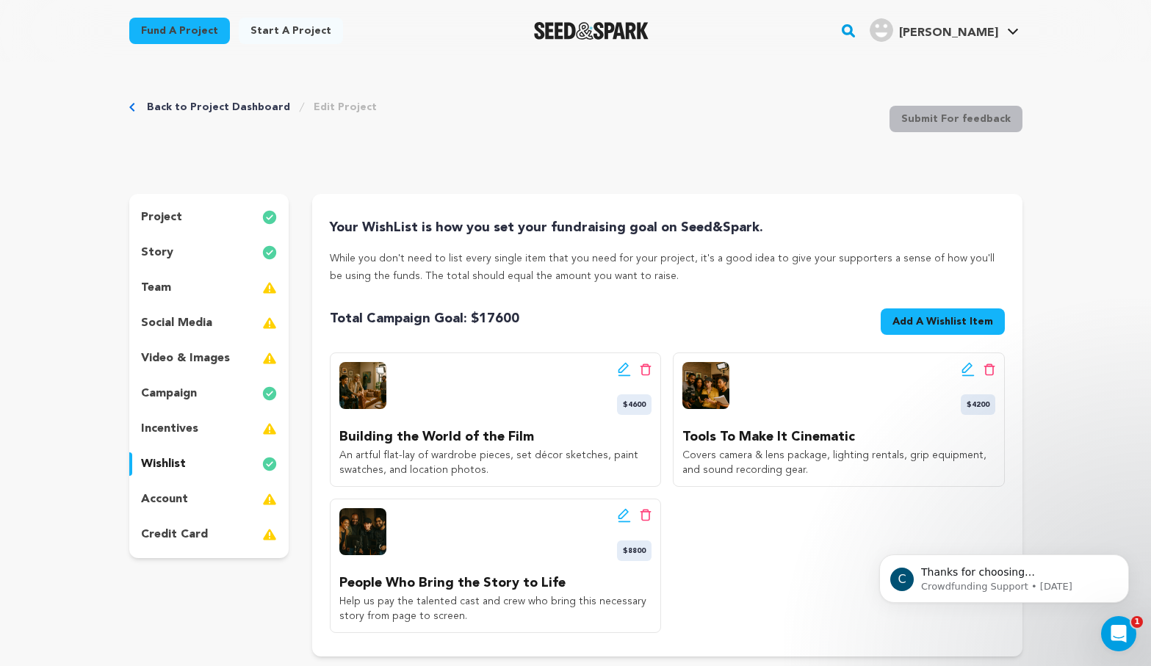
click at [911, 319] on span "Add A Wishlist Item" at bounding box center [942, 321] width 101 height 15
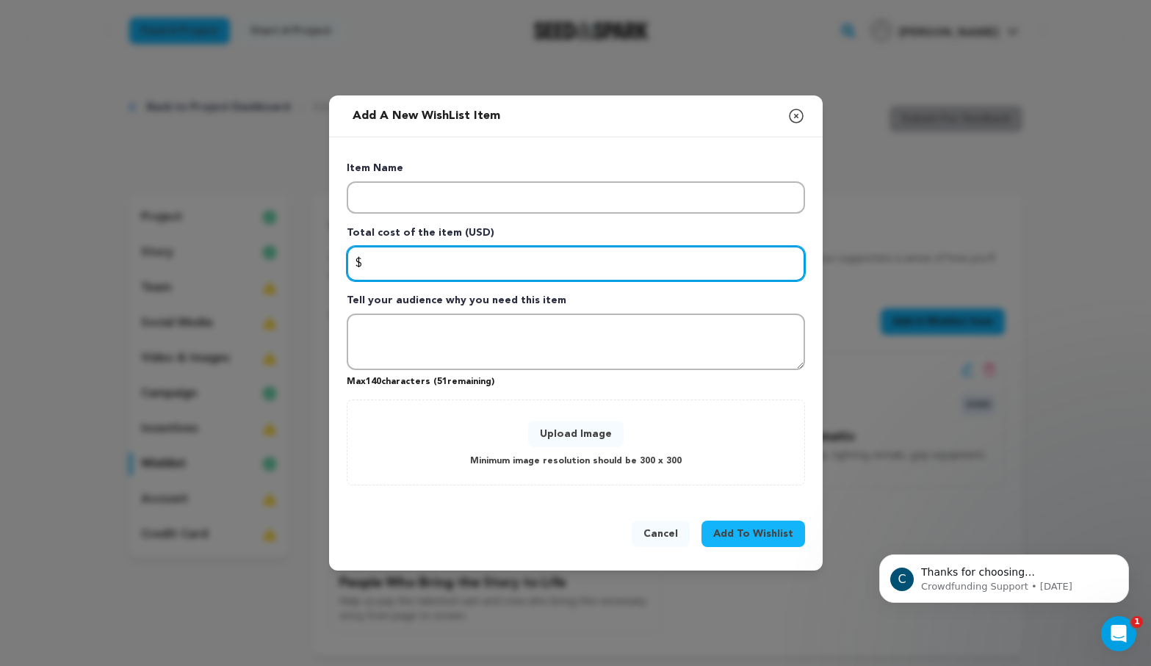
click at [373, 265] on input "Enter total cost of the item" at bounding box center [576, 263] width 458 height 35
type input "2800"
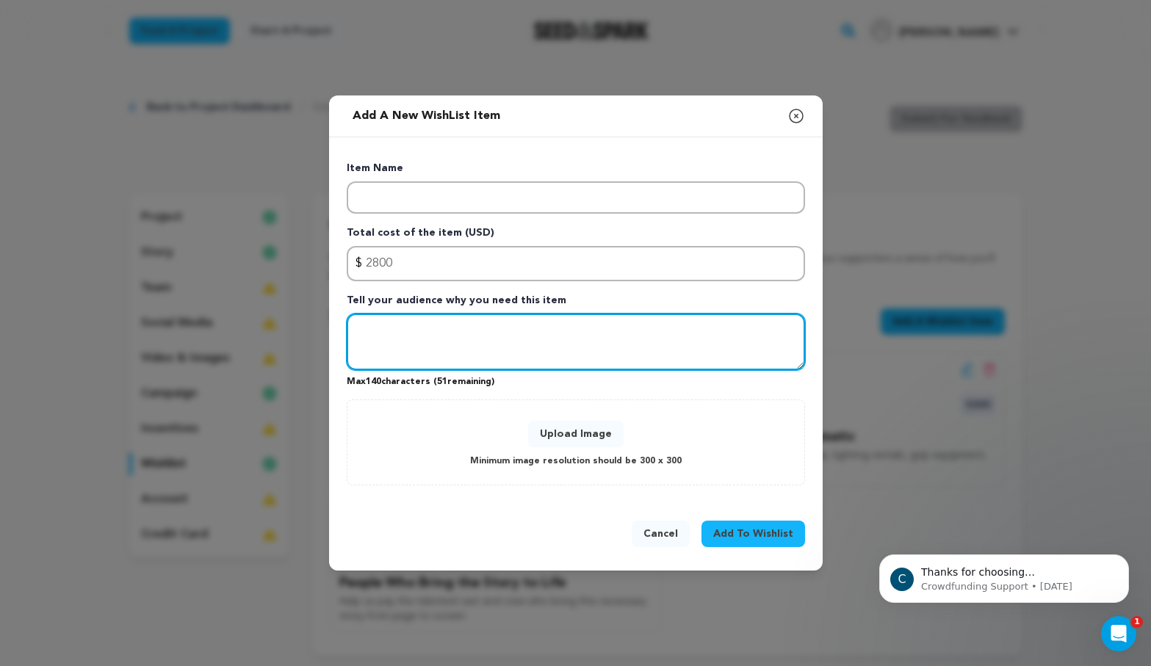
click at [402, 327] on textarea "Tell your audience why you need this item" at bounding box center [576, 342] width 458 height 57
paste textarea "A friendly, colorful shot of a craft services table with coffee, snacks, and wa…"
type textarea "A friendly, colorful shot of a craft services table with coffee, snacks, and wa…"
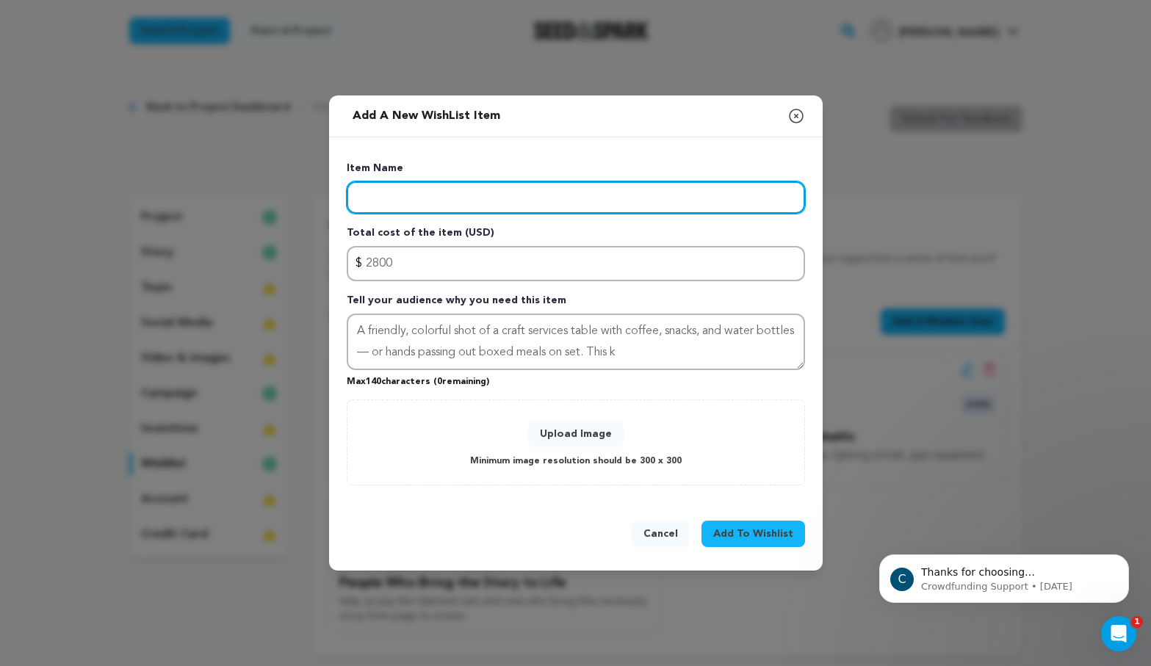
click at [375, 194] on input "Enter item name" at bounding box center [576, 197] width 458 height 32
type input "Keeping The Team Fueled & Safe"
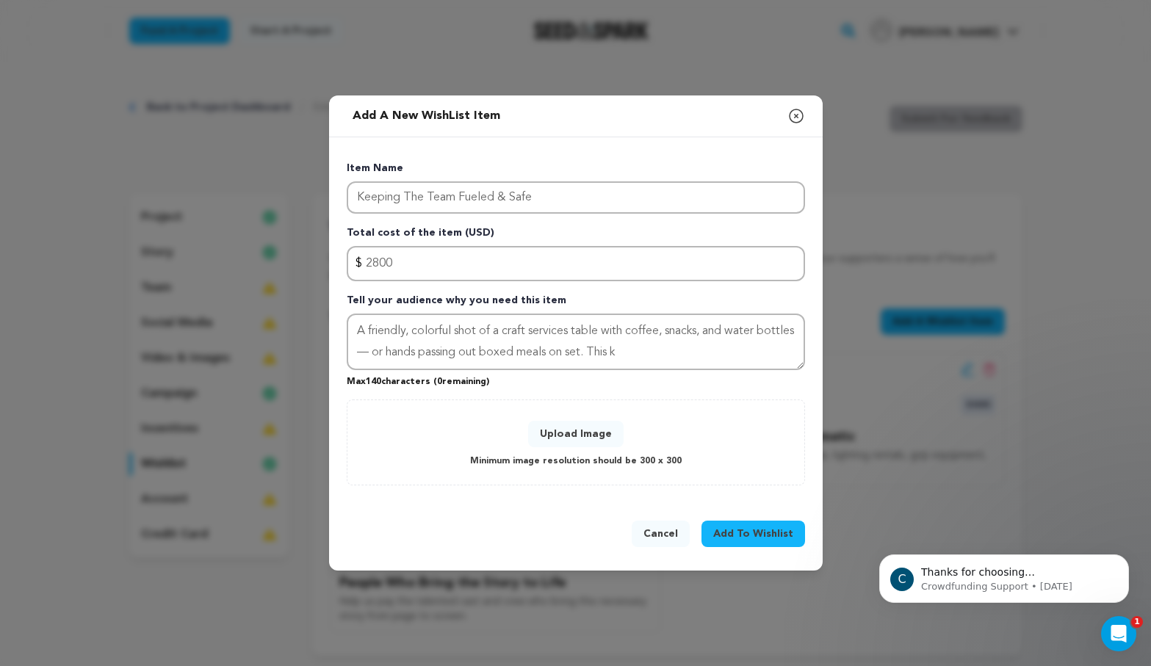
click at [592, 435] on button "Upload Image" at bounding box center [575, 434] width 95 height 26
click at [571, 431] on button "Upload Image" at bounding box center [575, 434] width 95 height 26
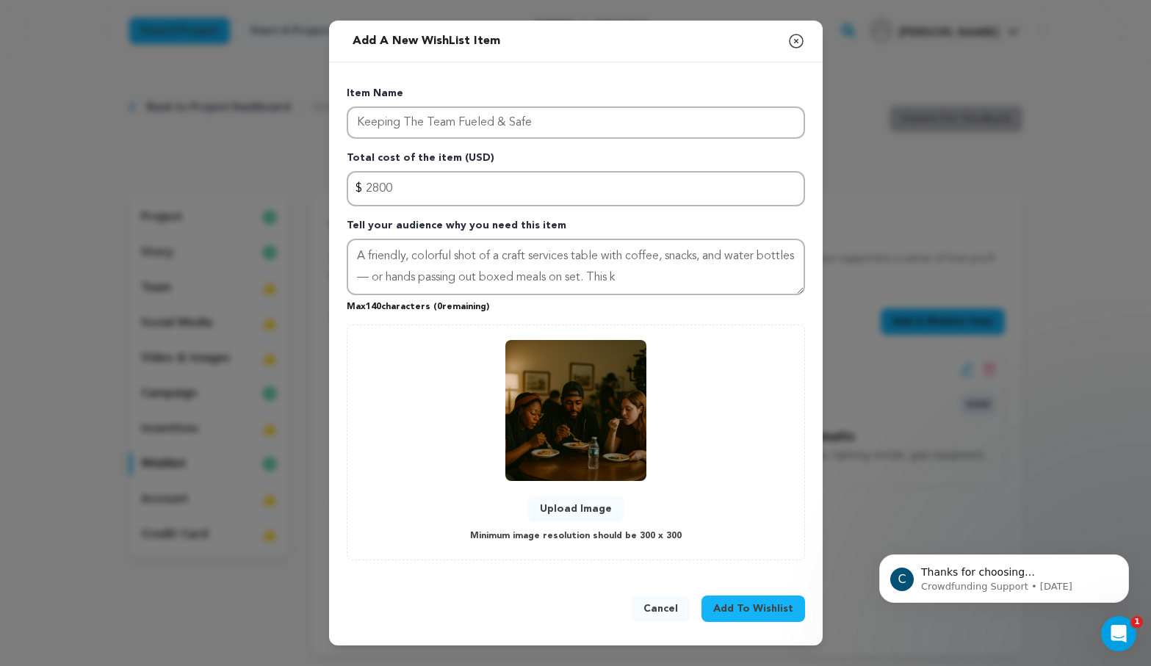
click at [770, 615] on span "Add To Wishlist" at bounding box center [753, 608] width 80 height 15
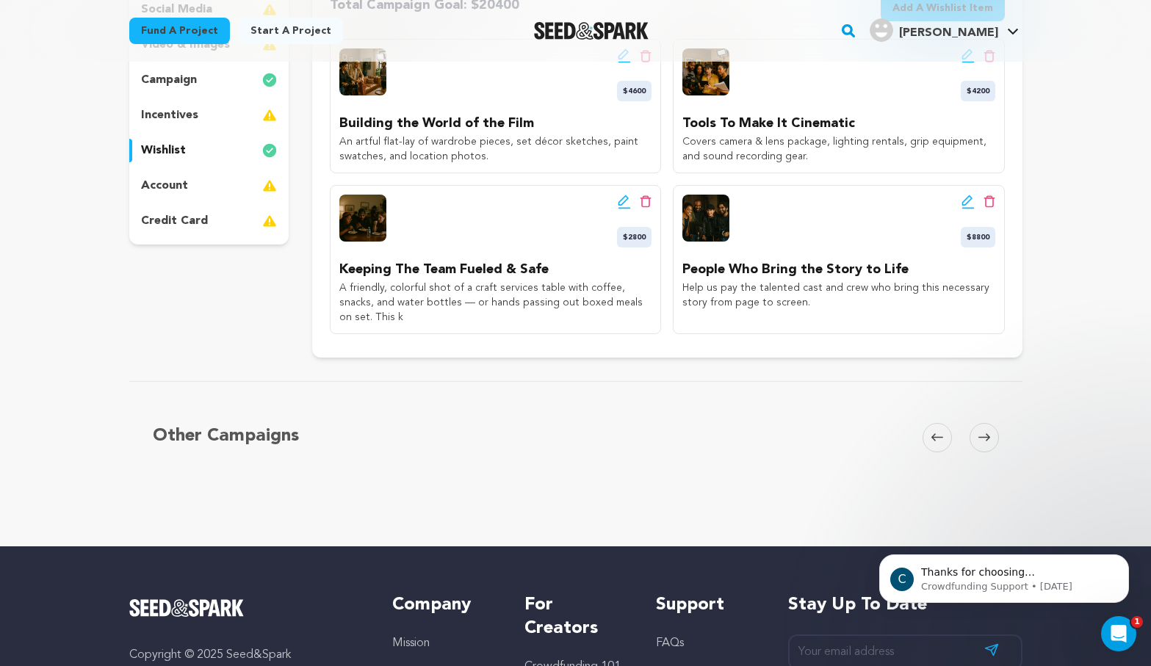
scroll to position [79, 0]
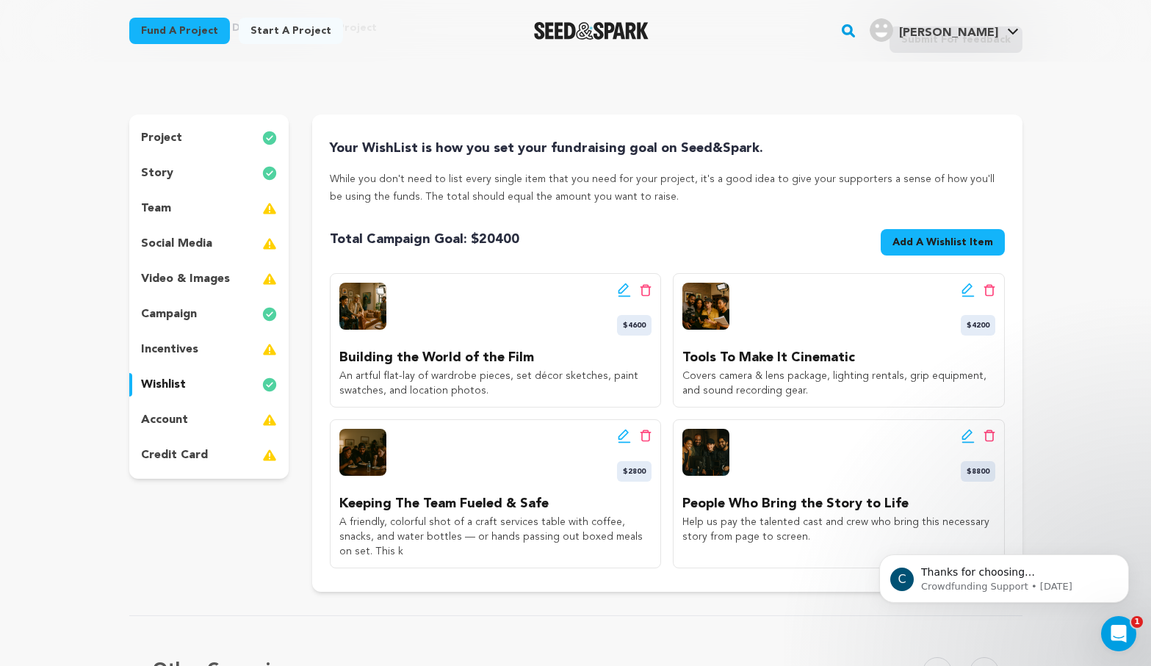
click at [180, 215] on div "team" at bounding box center [209, 209] width 160 height 24
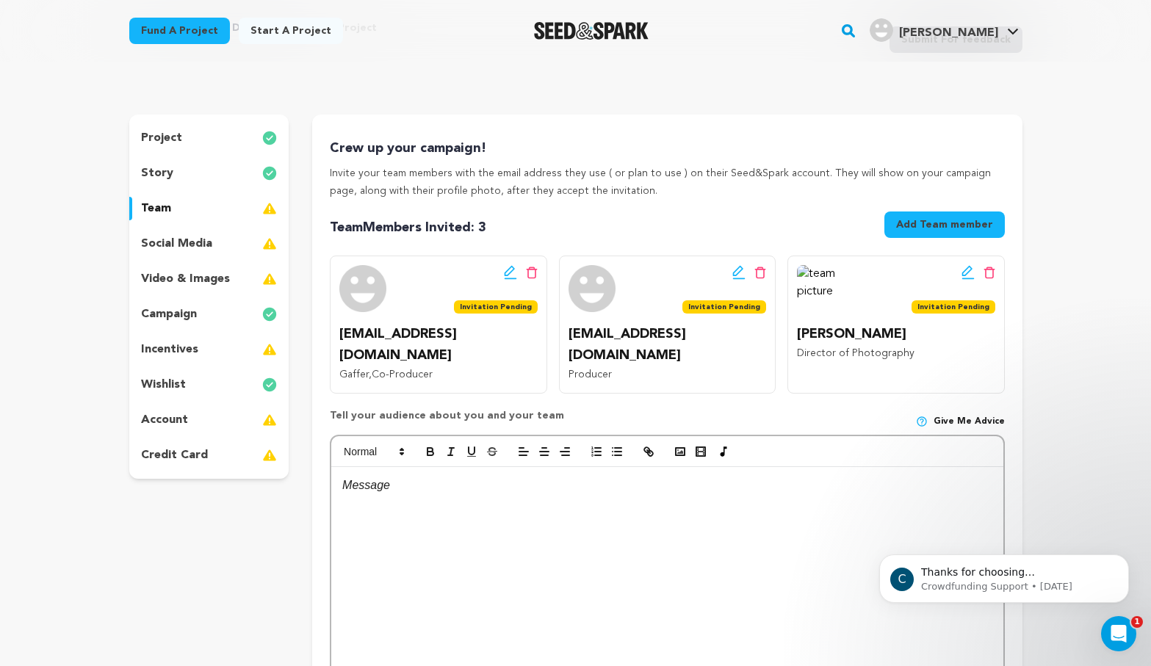
click at [148, 350] on p "incentives" at bounding box center [169, 350] width 57 height 18
